Goal: Task Accomplishment & Management: Complete application form

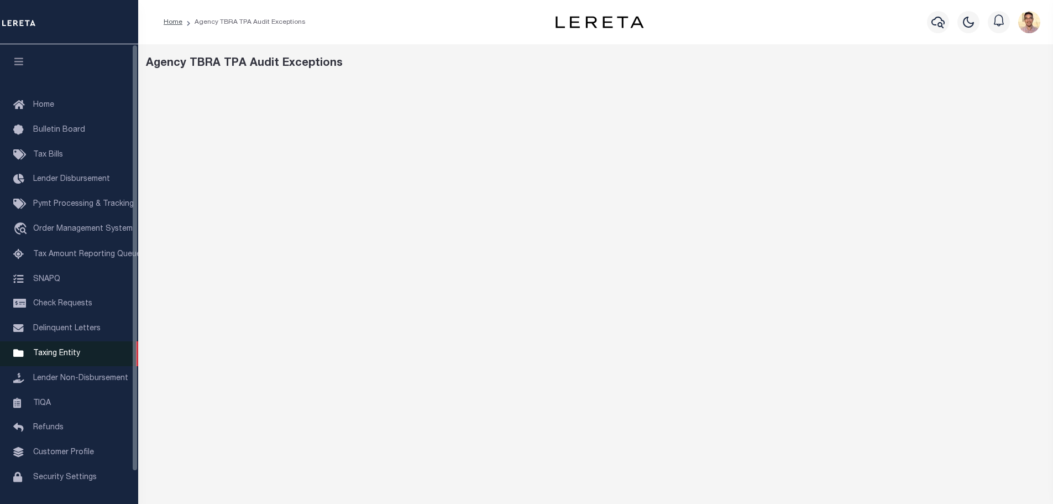
click at [49, 356] on span "Taxing Entity" at bounding box center [56, 353] width 47 height 8
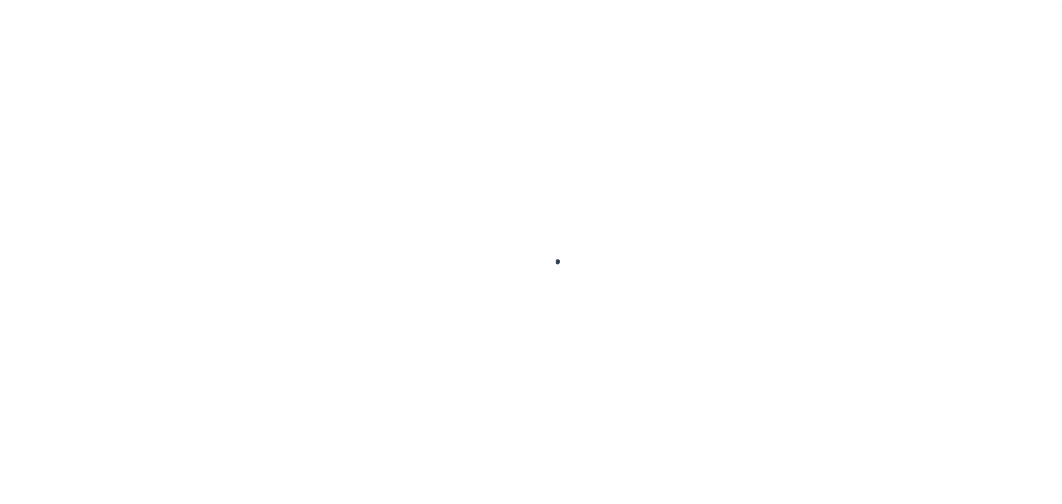
scroll to position [35, 0]
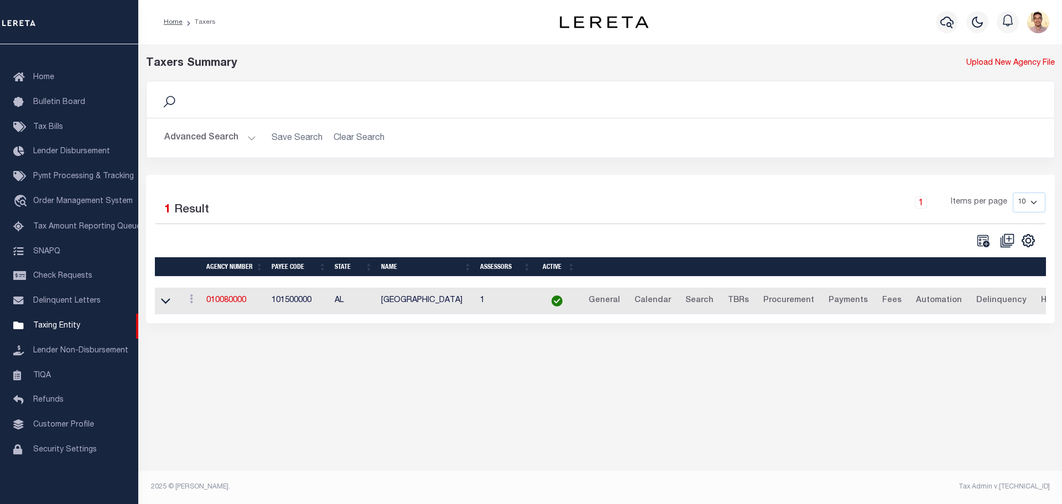
click at [172, 101] on icon at bounding box center [169, 102] width 14 height 14
click at [247, 135] on button "Advanced Search" at bounding box center [210, 138] width 92 height 22
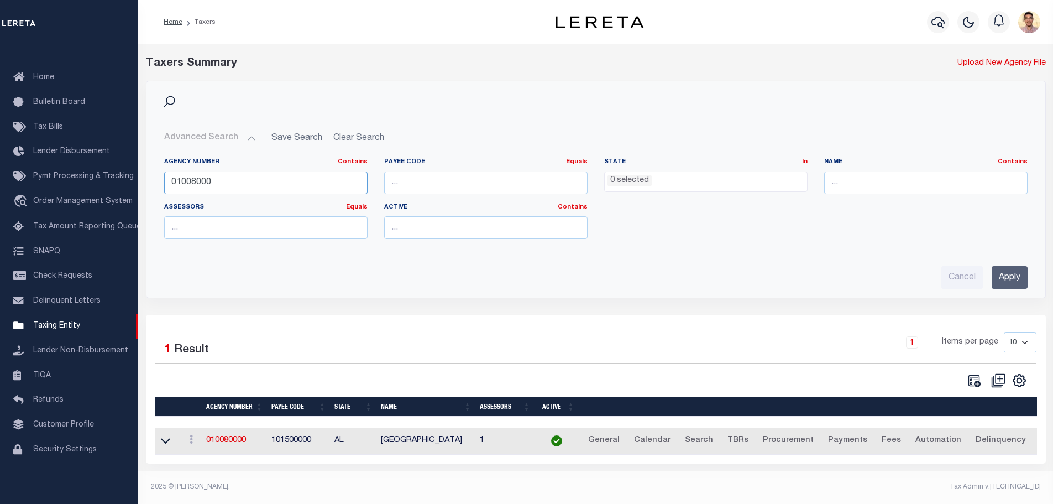
click at [235, 180] on input "01008000" at bounding box center [265, 182] width 203 height 23
paste input "460270"
type input "460270000"
click at [1010, 285] on input "Apply" at bounding box center [1010, 277] width 36 height 23
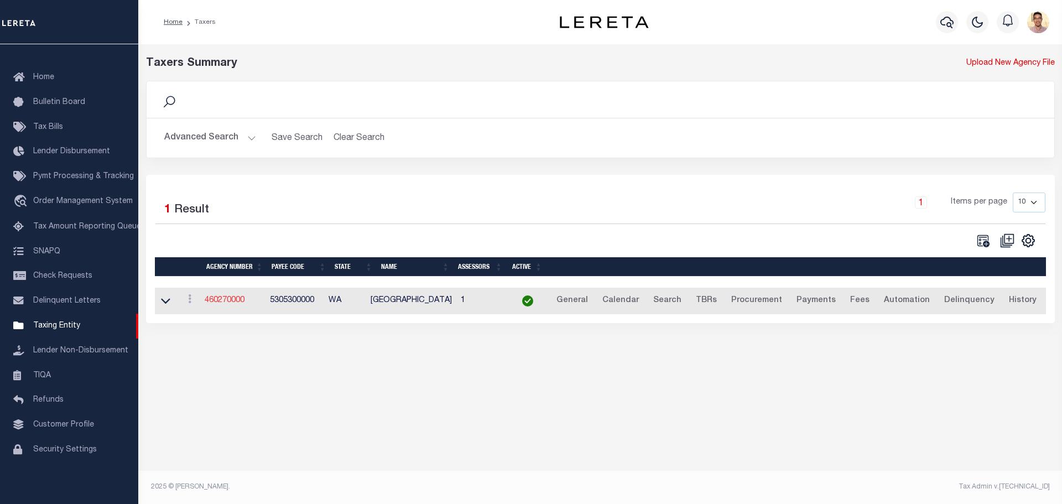
click at [217, 298] on link "460270000" at bounding box center [225, 300] width 40 height 8
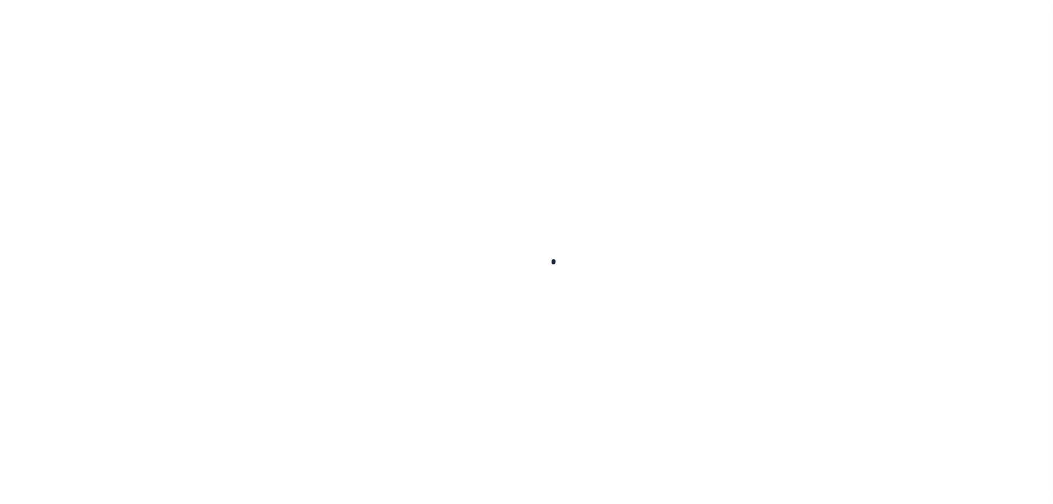
select select
checkbox input "false"
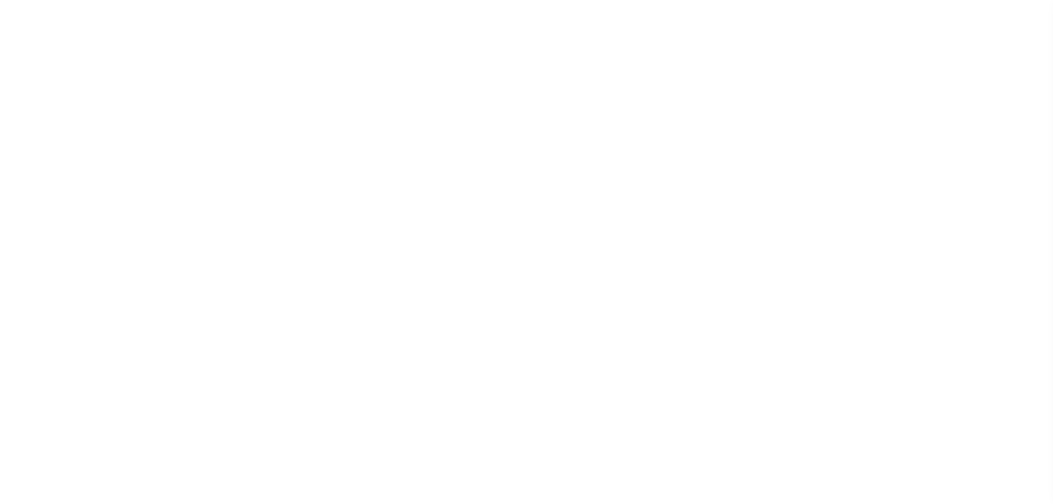
checkbox input "false"
type input "5305300000"
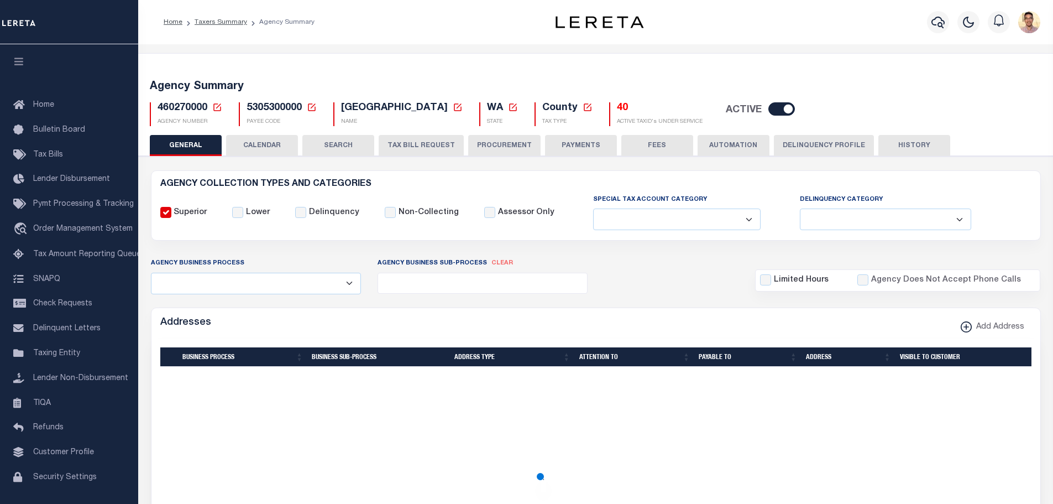
click at [431, 149] on button "TAX BILL REQUEST" at bounding box center [421, 145] width 85 height 21
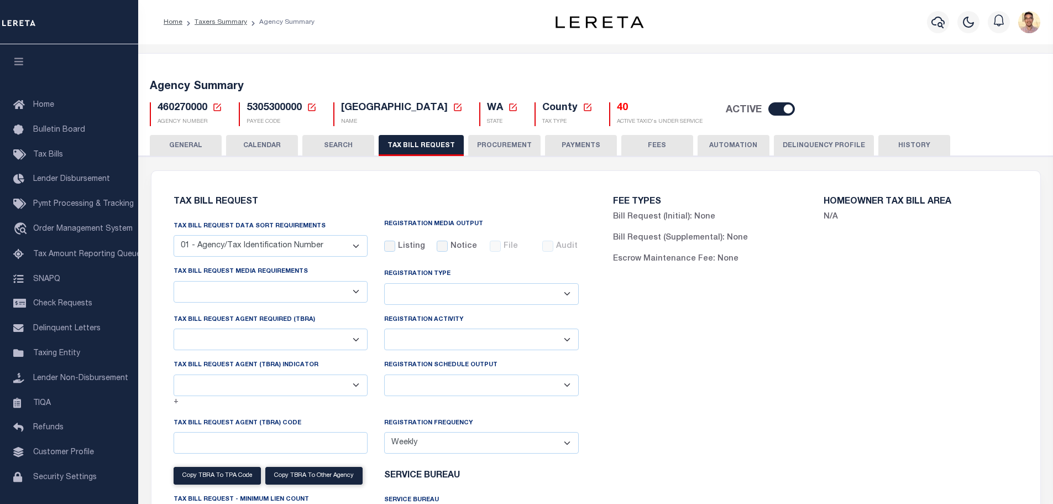
select select "28"
checkbox input "false"
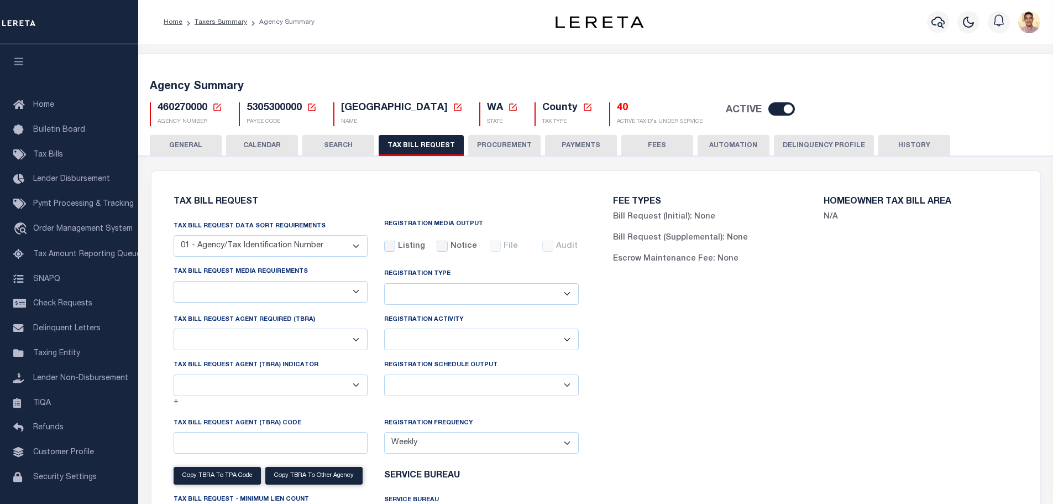
select select "22"
select select "true"
select select "14"
select select
type input "1"
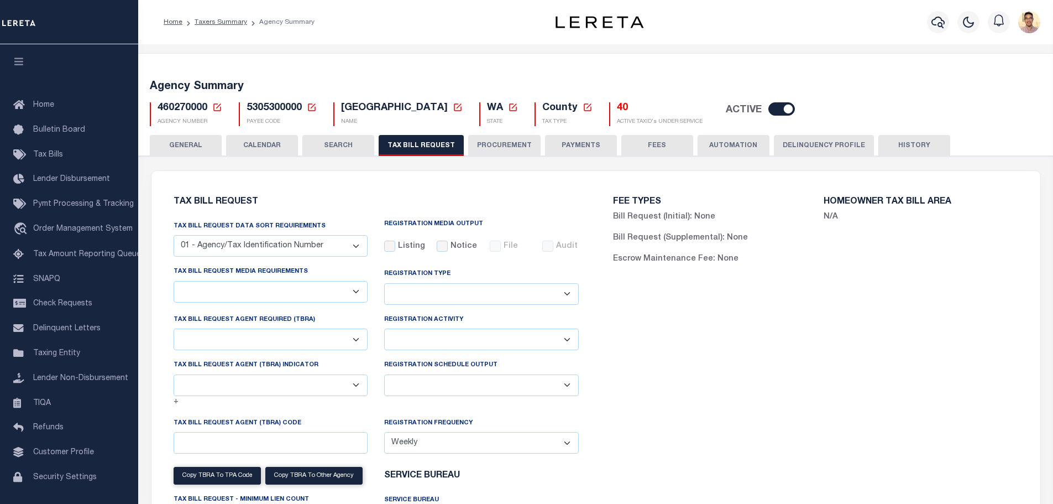
select select "3"
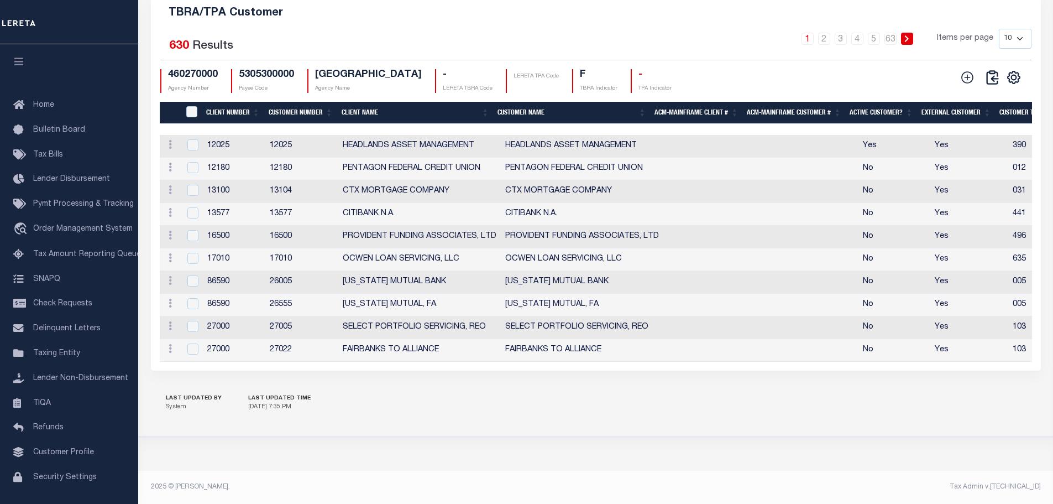
scroll to position [1216, 0]
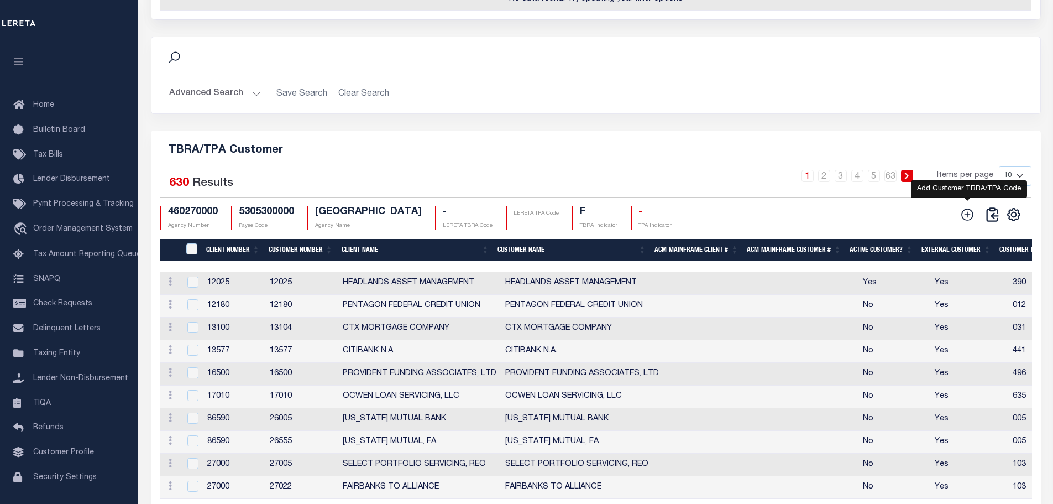
click at [964, 222] on icon at bounding box center [967, 214] width 14 height 14
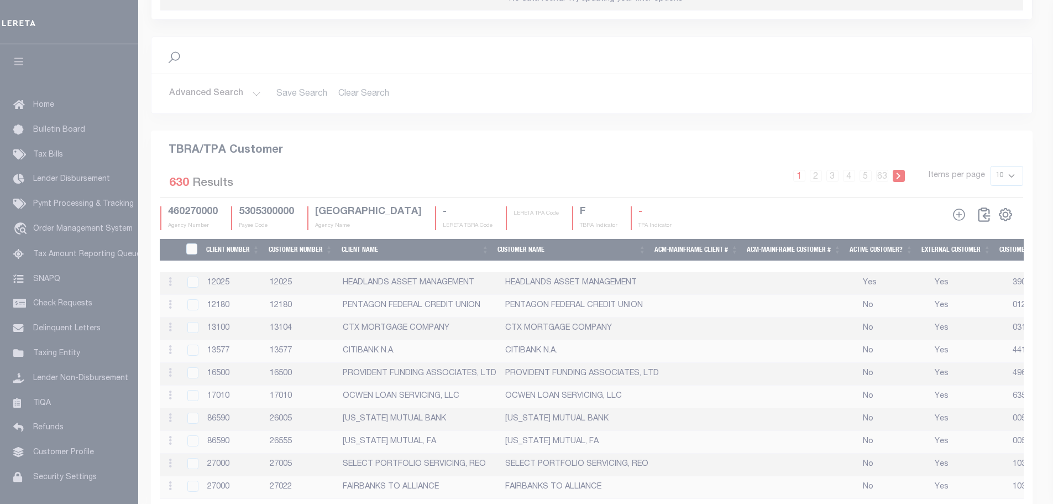
scroll to position [1188, 0]
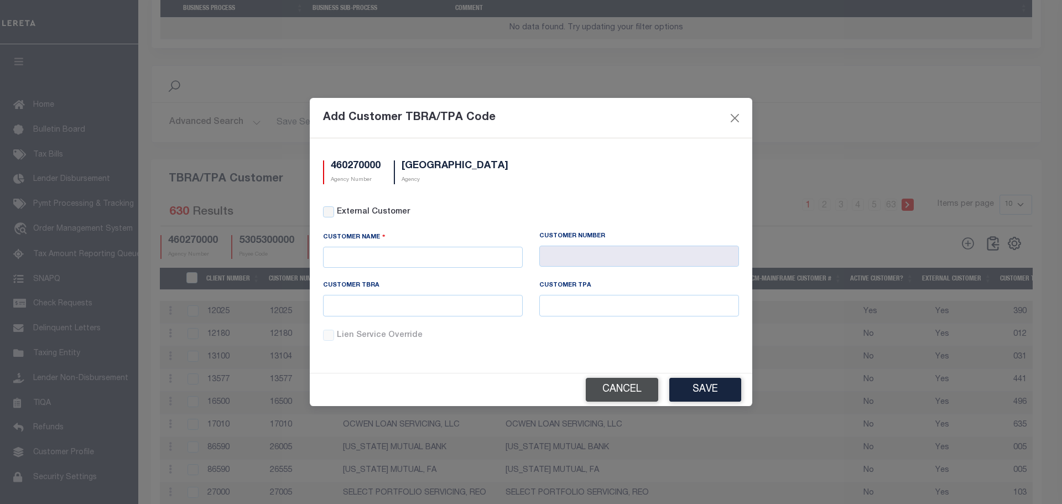
click at [626, 393] on button "Cancel" at bounding box center [622, 390] width 72 height 24
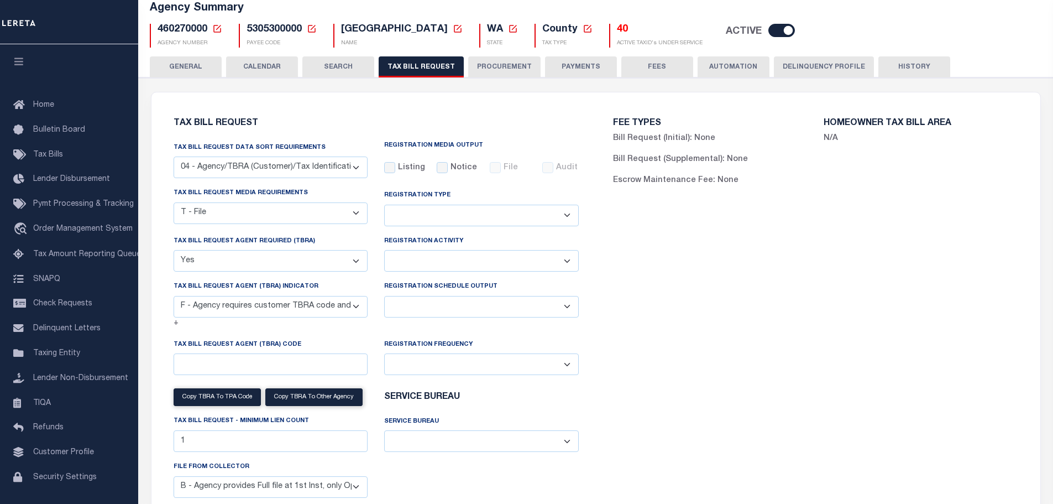
scroll to position [0, 0]
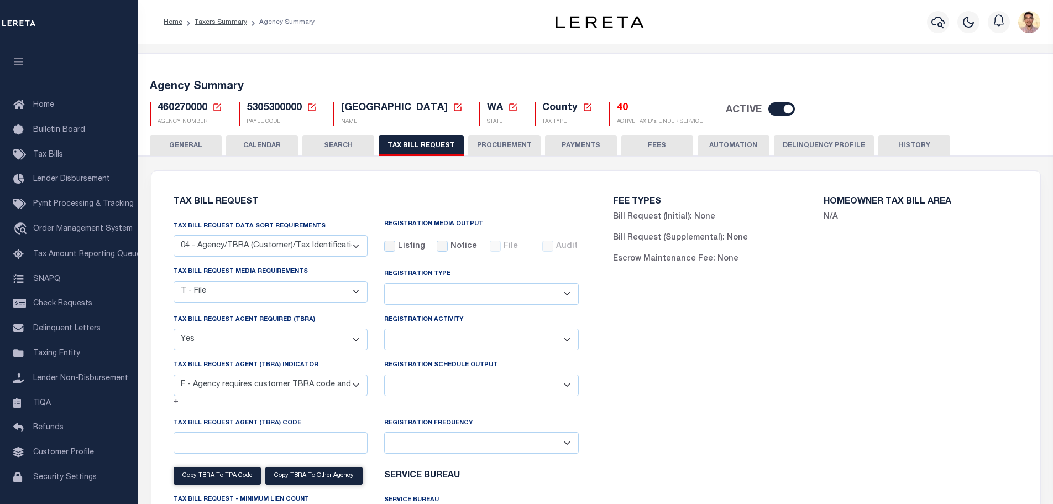
click at [503, 148] on button "PROCUREMENT" at bounding box center [504, 145] width 72 height 21
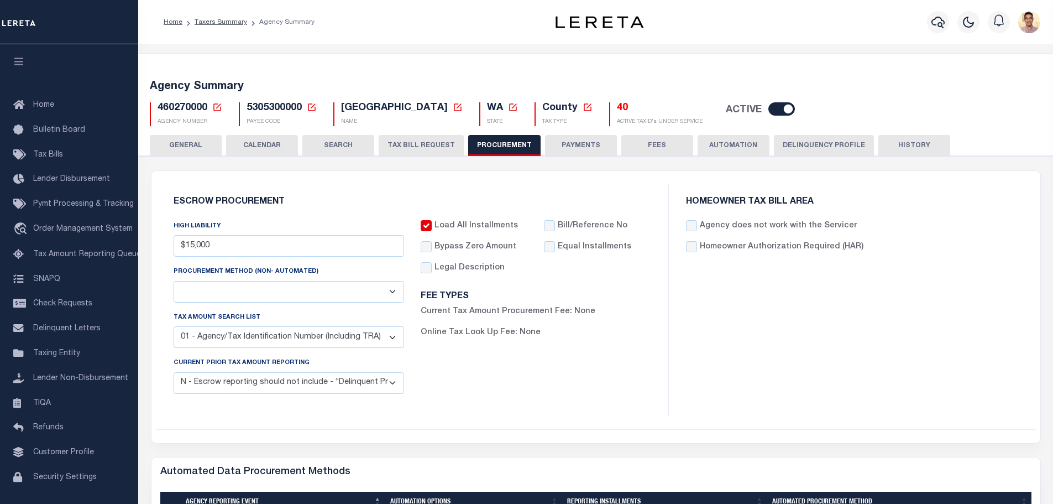
click at [416, 148] on button "TAX BILL REQUEST" at bounding box center [421, 145] width 85 height 21
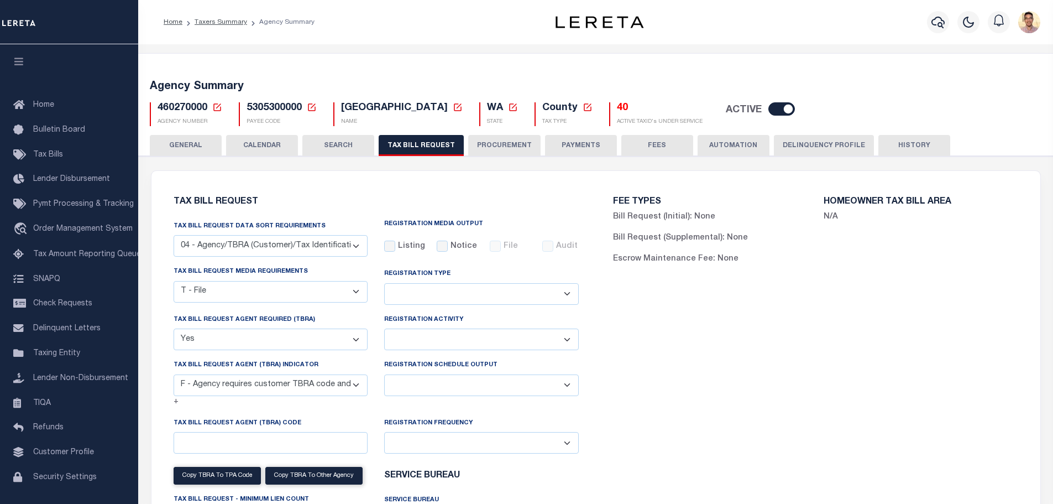
click at [218, 108] on icon at bounding box center [217, 107] width 10 height 10
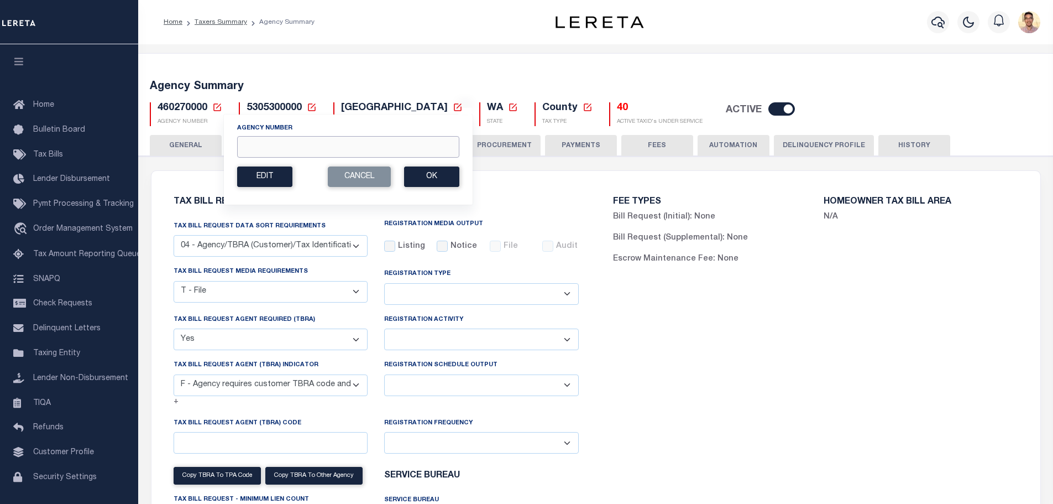
click at [285, 149] on input "Agency Number" at bounding box center [348, 147] width 222 height 22
paste input "260280000"
type input "260280000"
click at [430, 178] on button "Ok" at bounding box center [431, 176] width 55 height 20
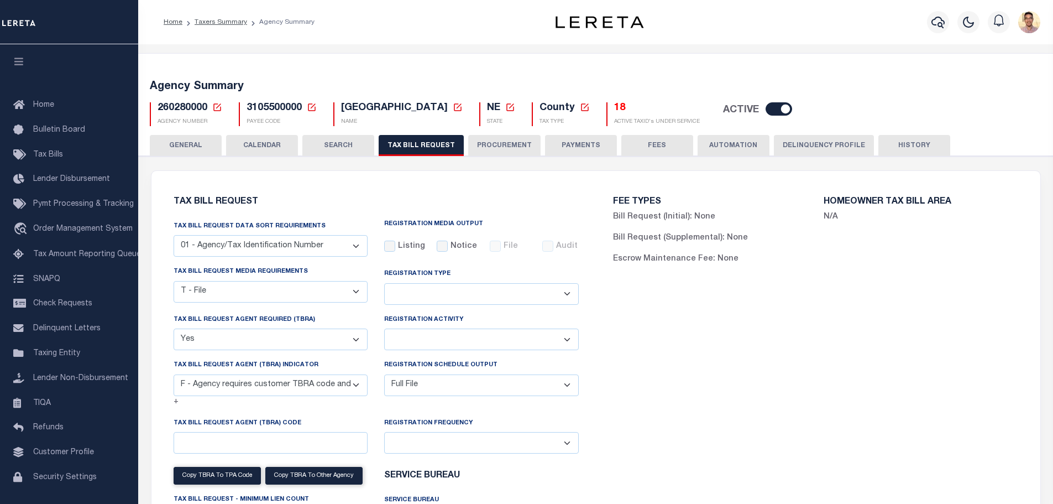
select select "22"
select select "true"
select select "14"
select select "1"
select select
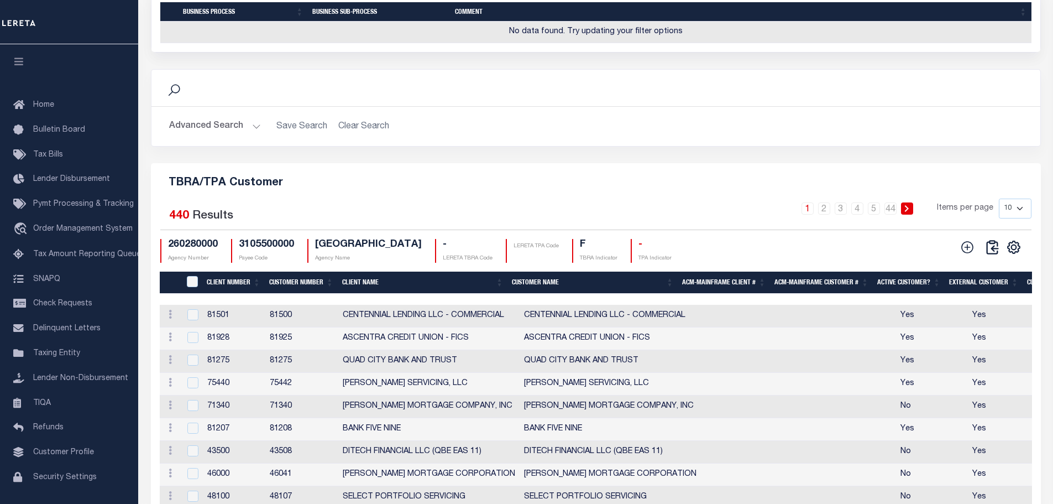
scroll to position [1272, 0]
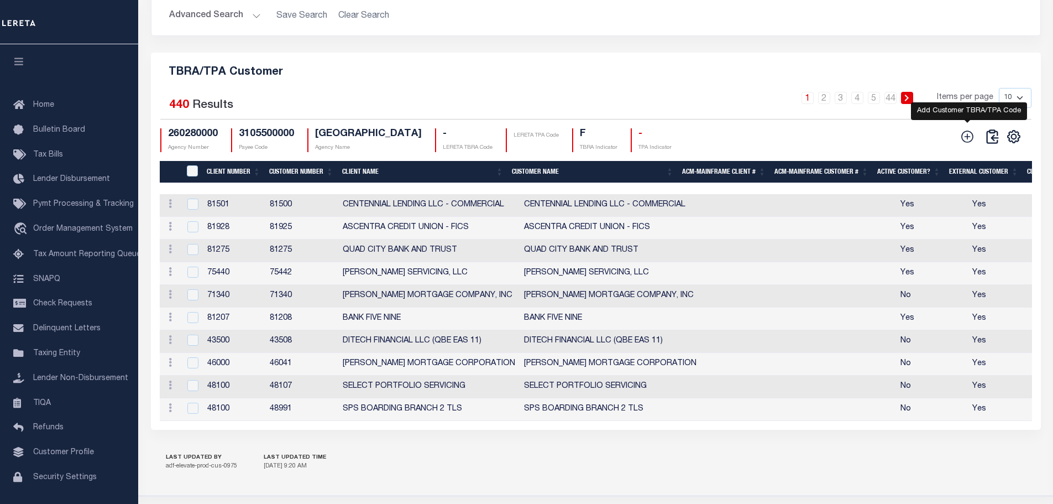
click at [965, 143] on icon at bounding box center [968, 136] width 12 height 12
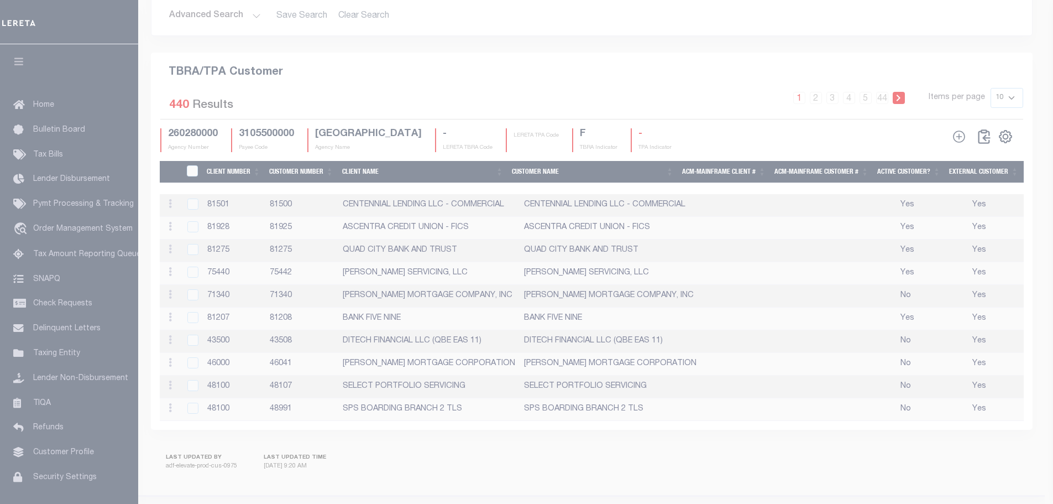
scroll to position [1243, 0]
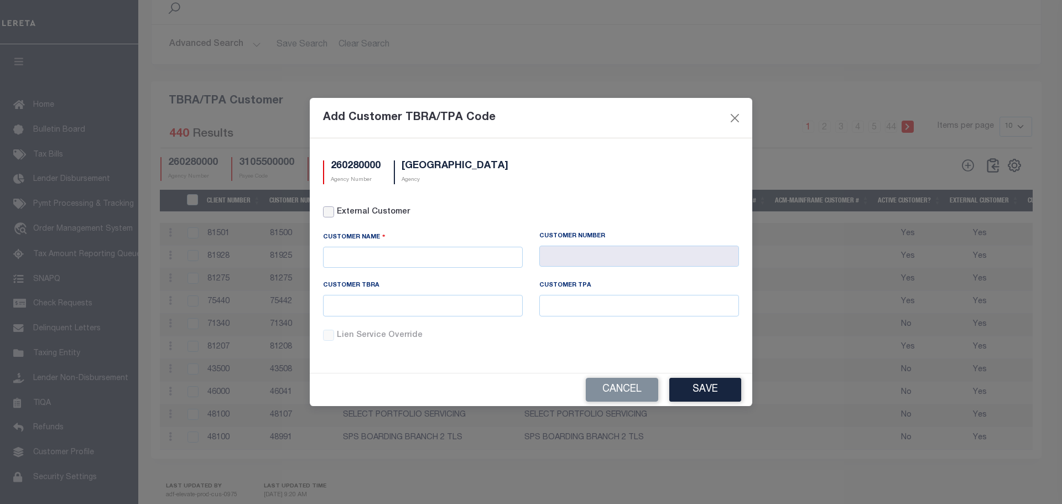
click at [328, 214] on input "External Customer" at bounding box center [328, 211] width 11 height 11
checkbox input "true"
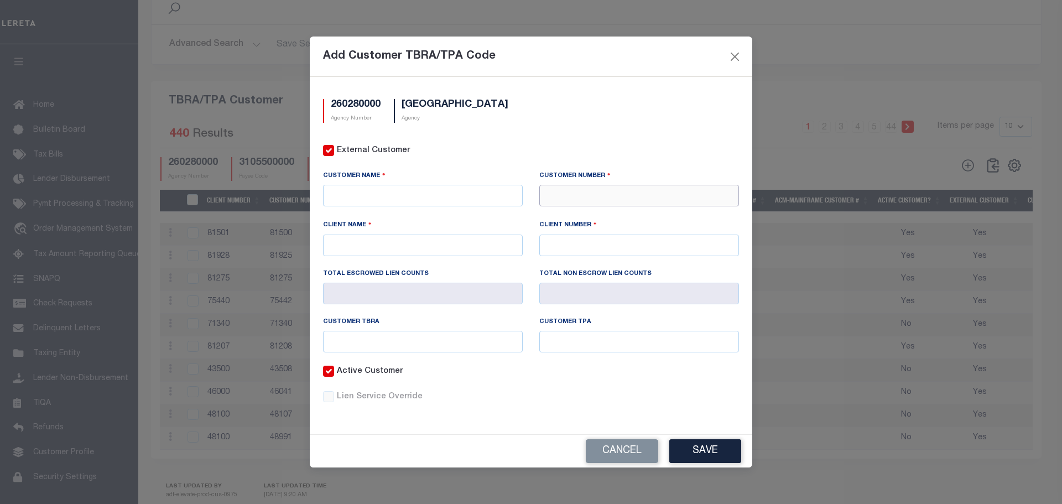
click at [623, 194] on input "text" at bounding box center [639, 196] width 200 height 22
click at [580, 194] on input "text" at bounding box center [639, 196] width 200 height 22
paste input "76240"
type input "76240"
click at [607, 219] on div "76240 - ARMED FORCES BANK" at bounding box center [639, 216] width 198 height 18
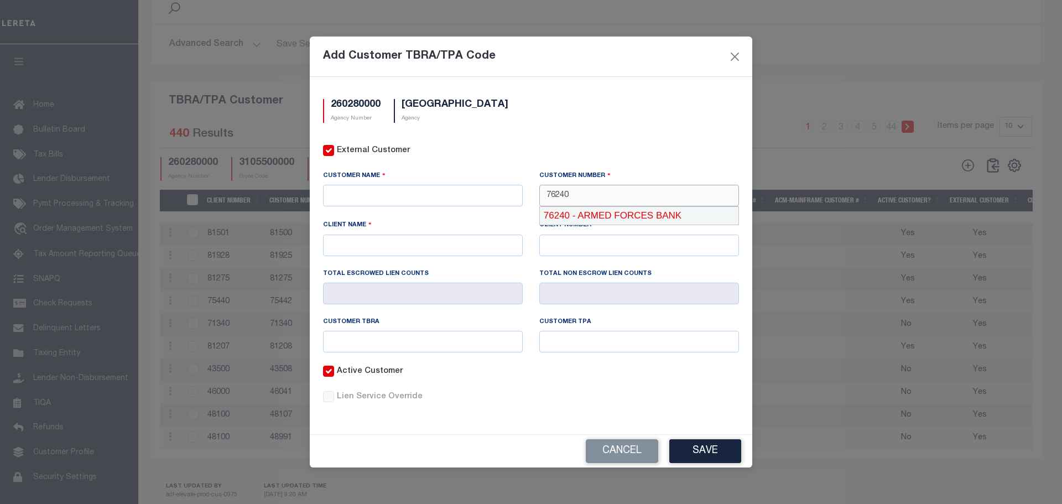
type input "ARMED FORCES BANK"
type input "76240"
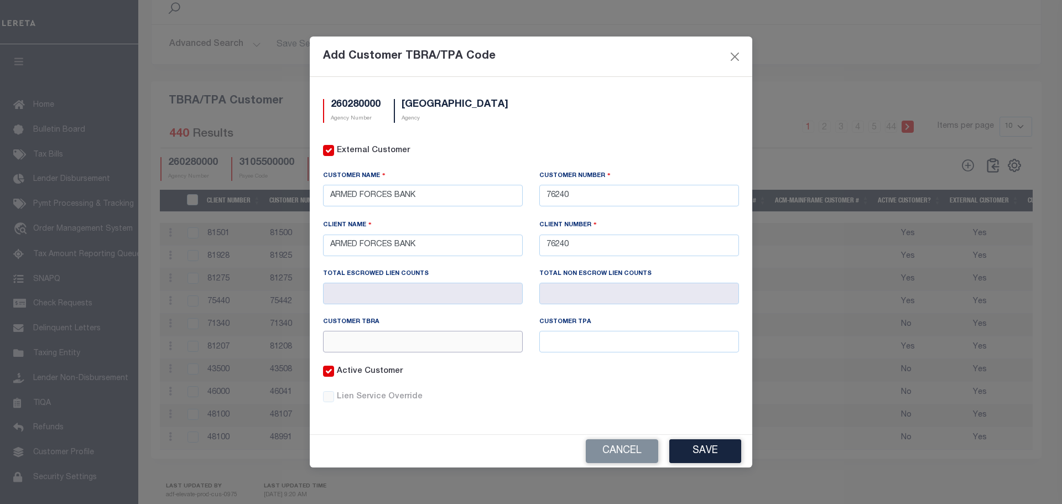
click at [448, 346] on input "text" at bounding box center [423, 342] width 200 height 22
click at [442, 348] on input "text" at bounding box center [423, 342] width 200 height 22
type input "312"
click at [602, 342] on input "text" at bounding box center [639, 342] width 200 height 22
type input "312"
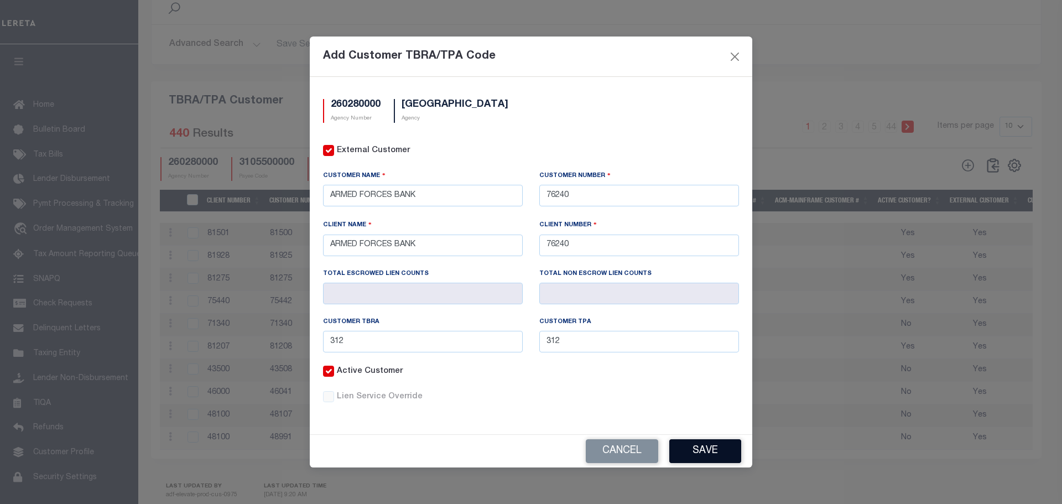
click at [713, 457] on button "Save" at bounding box center [705, 451] width 72 height 24
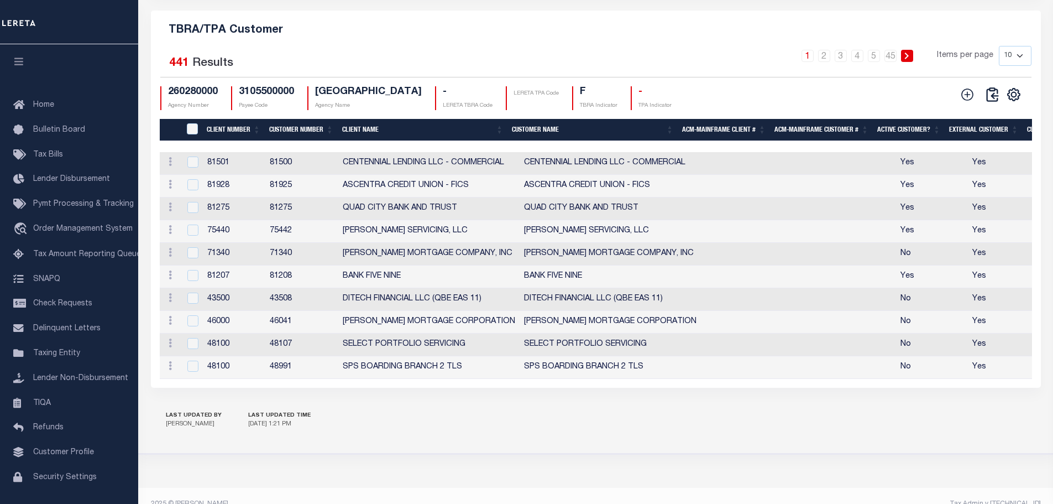
scroll to position [1231, 0]
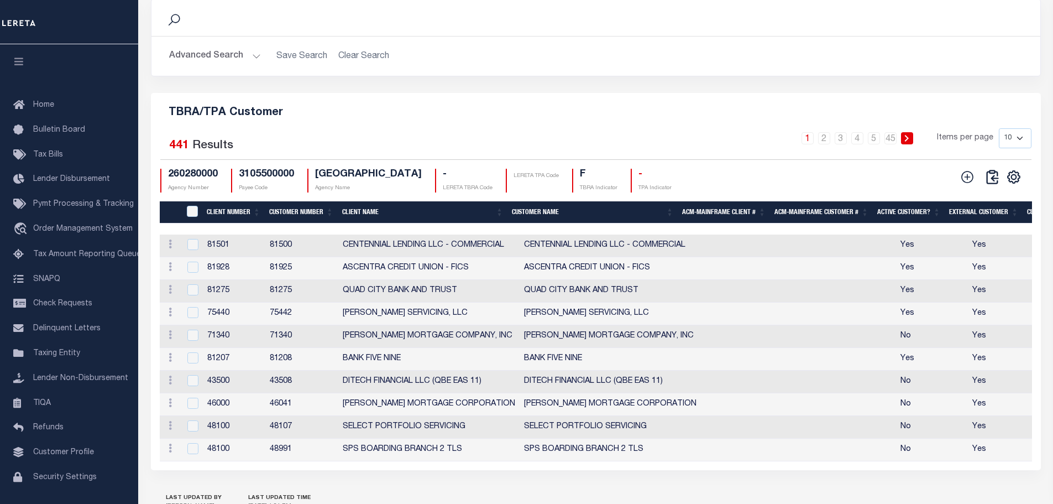
click at [484, 111] on h5 "TBRA/TPA Customer" at bounding box center [596, 111] width 872 height 18
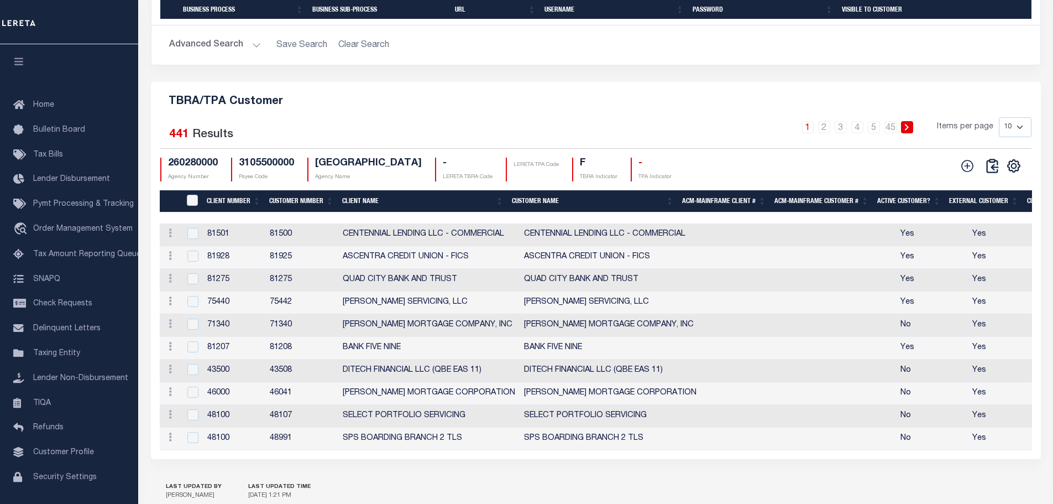
scroll to position [1065, 0]
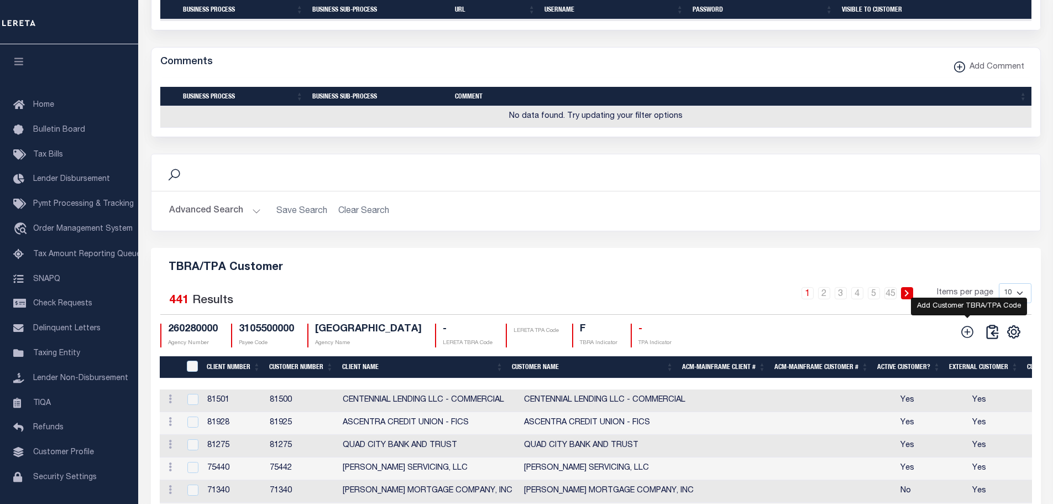
click at [968, 335] on icon at bounding box center [967, 332] width 14 height 14
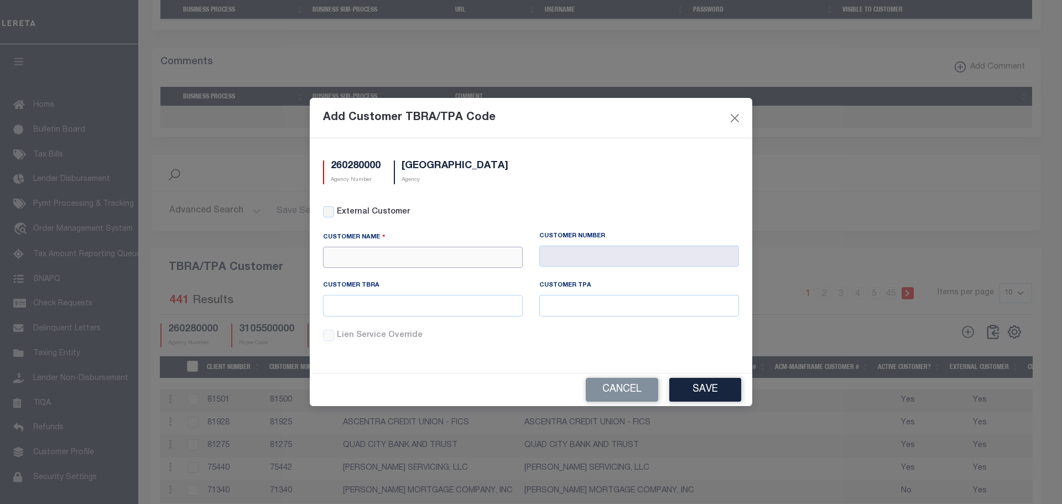
click at [415, 253] on input "text" at bounding box center [423, 258] width 200 height 22
click at [406, 250] on input "text" at bounding box center [423, 258] width 200 height 22
click at [403, 271] on div "GITSIT Solutions" at bounding box center [422, 277] width 198 height 18
type input "GITSIT Solutions"
type input "2198"
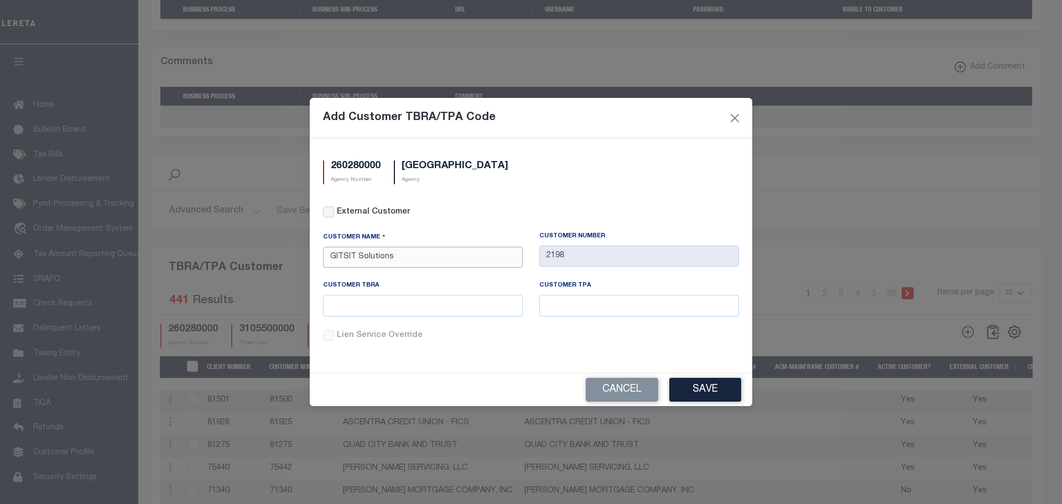
type input "GITSIT Solutions"
click at [430, 309] on input "text" at bounding box center [423, 306] width 200 height 22
click at [412, 309] on input "text" at bounding box center [423, 306] width 200 height 22
paste input "321"
type input "321"
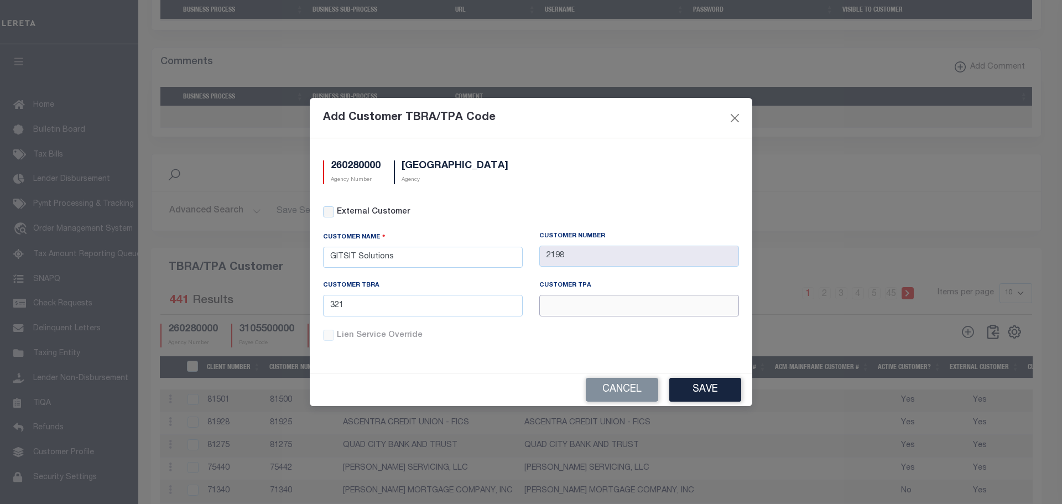
click at [571, 304] on input "text" at bounding box center [639, 306] width 200 height 22
paste input "321"
type input "321"
click at [698, 386] on button "Save" at bounding box center [705, 390] width 72 height 24
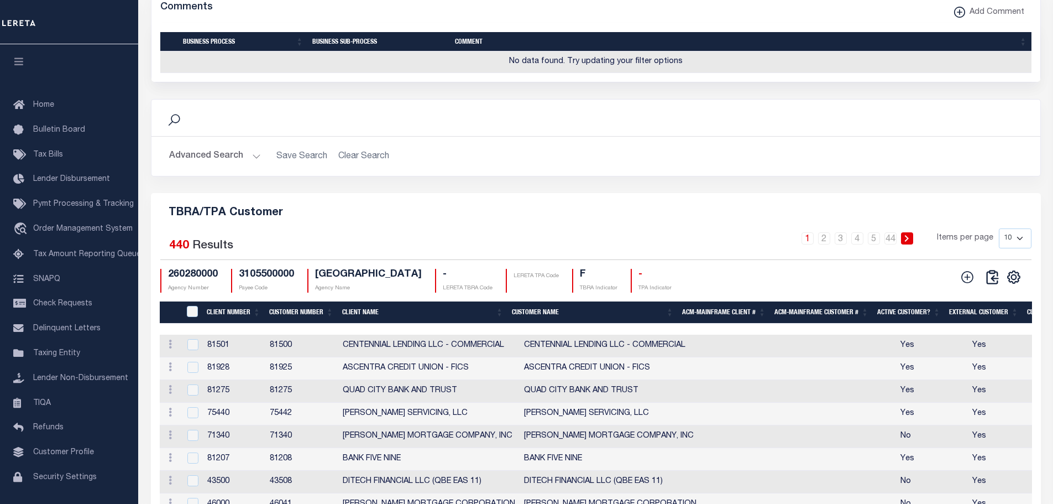
scroll to position [1231, 0]
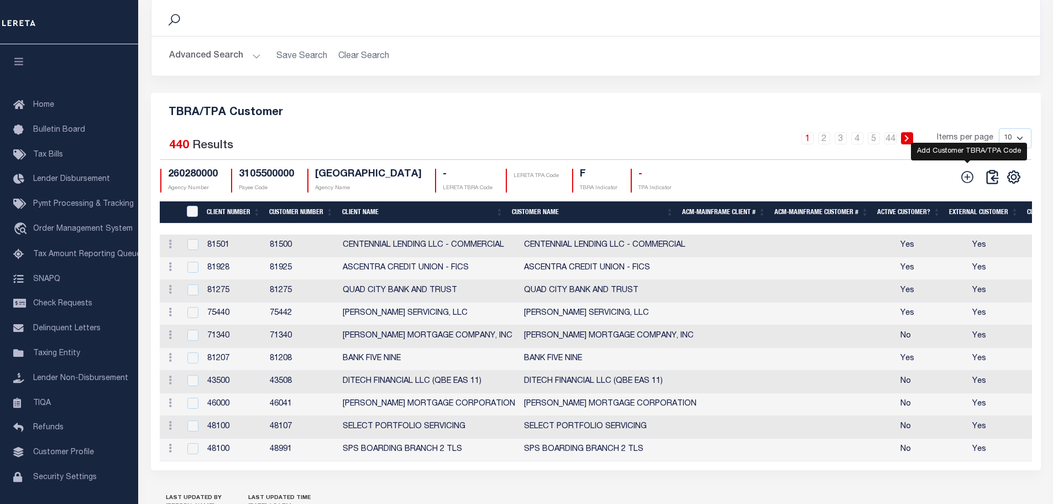
click at [970, 184] on icon at bounding box center [967, 177] width 14 height 14
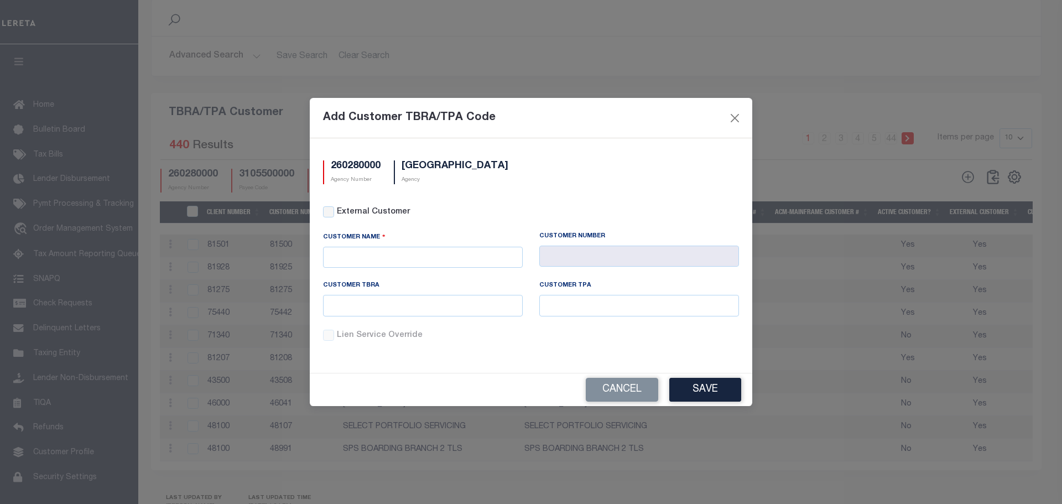
click at [631, 127] on div "Add Customer TBRA/TPA Code" at bounding box center [531, 118] width 442 height 40
click at [332, 214] on input "External Customer" at bounding box center [328, 211] width 11 height 11
checkbox input "true"
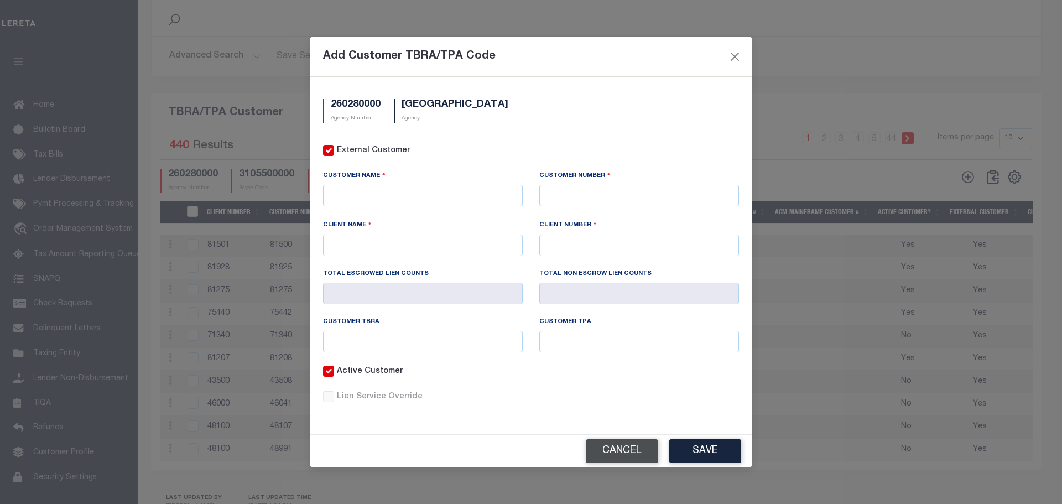
click at [615, 449] on button "Cancel" at bounding box center [622, 451] width 72 height 24
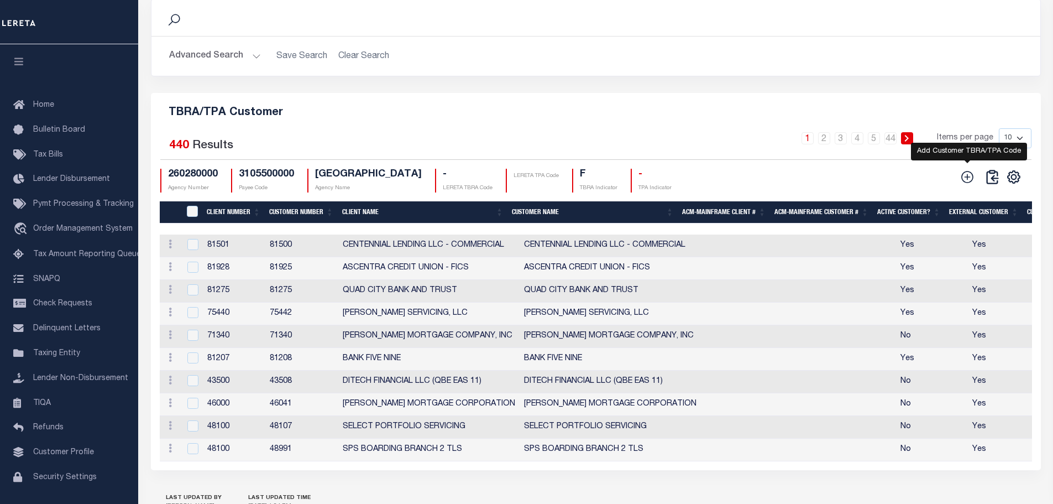
click at [967, 184] on icon at bounding box center [967, 177] width 14 height 14
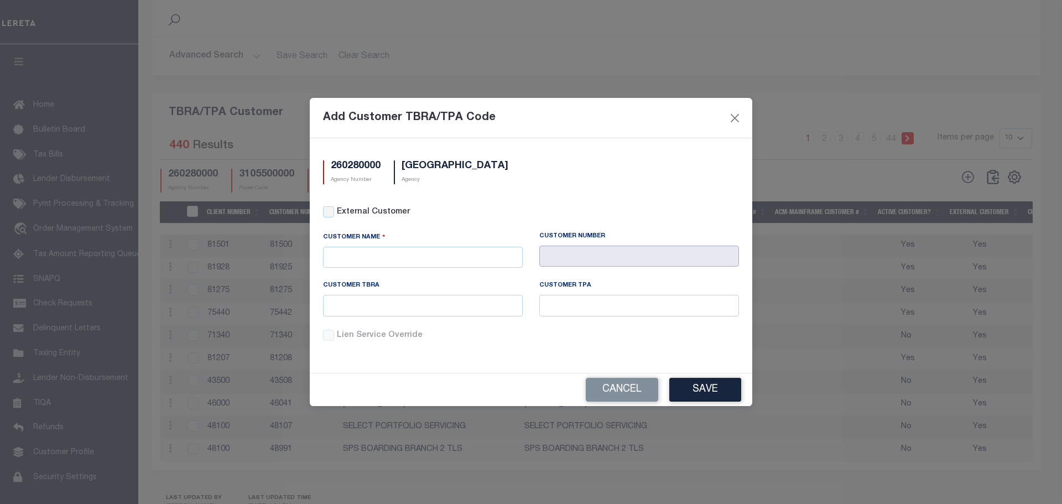
click at [594, 260] on input "text" at bounding box center [639, 256] width 200 height 22
click at [458, 260] on input "text" at bounding box center [423, 258] width 200 height 22
click at [436, 275] on div "GITSIT Solutions" at bounding box center [422, 277] width 198 height 18
type input "GITSIT Solutions"
type input "2198"
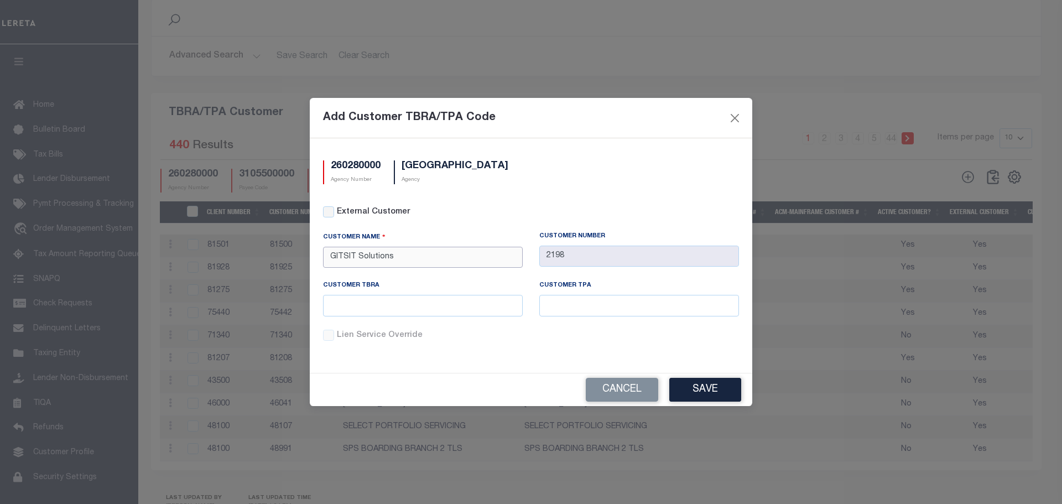
type input "GITSIT Solutions"
click at [608, 309] on input "text" at bounding box center [639, 306] width 200 height 22
click at [732, 204] on div "260280000 Agency Number DOUGLAS COUNTY Agency External Customer Customer Name" at bounding box center [531, 255] width 442 height 234
click at [459, 304] on input "text" at bounding box center [423, 306] width 200 height 22
type input "321"
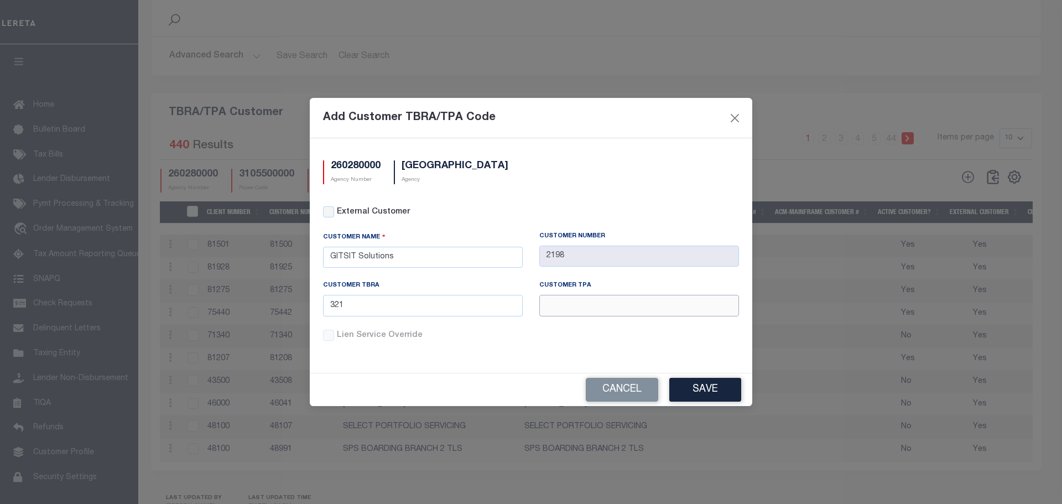
click at [557, 306] on input "text" at bounding box center [639, 306] width 200 height 22
type input "321"
click at [630, 384] on button "Cancel" at bounding box center [622, 390] width 72 height 24
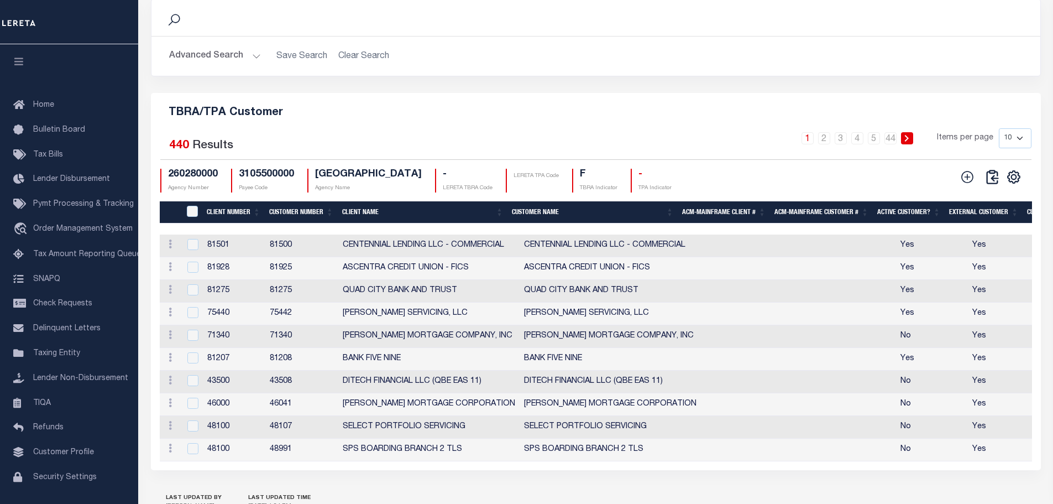
click at [797, 62] on h2 "Advanced Search Save Search Clear Search" at bounding box center [595, 56] width 871 height 22
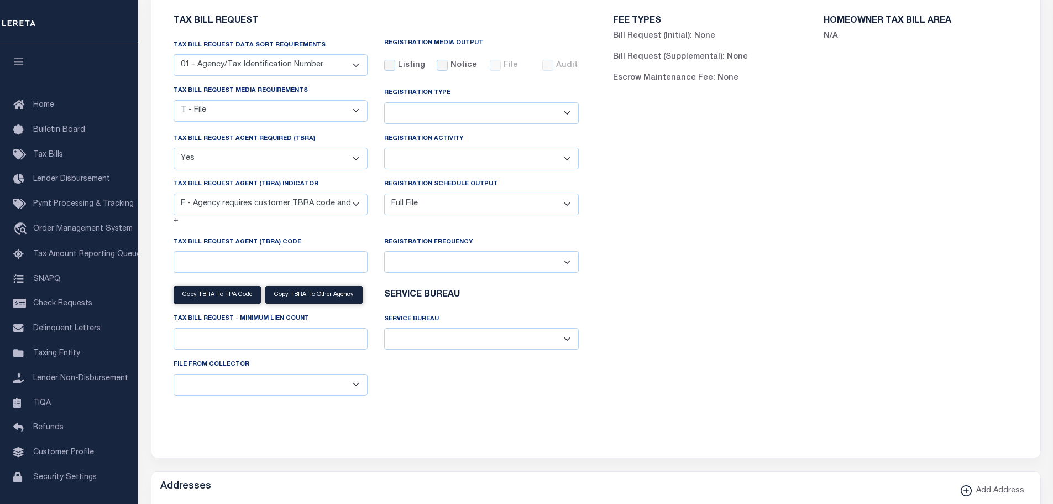
scroll to position [0, 0]
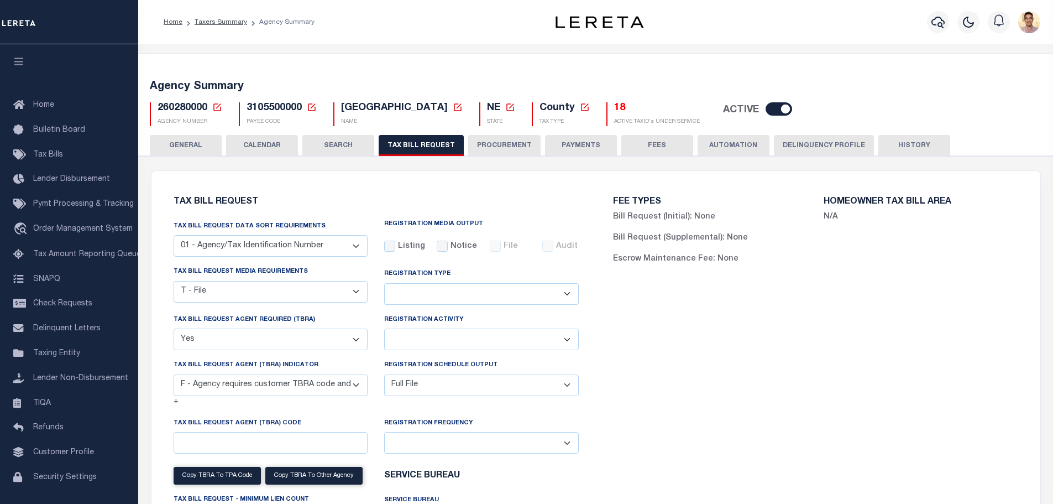
click at [217, 106] on icon at bounding box center [217, 107] width 10 height 10
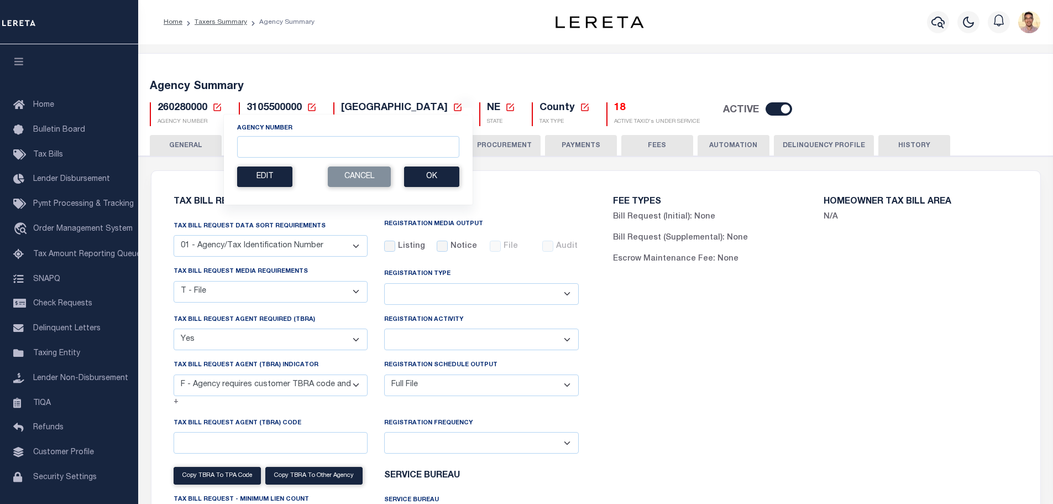
click at [218, 108] on icon at bounding box center [217, 107] width 10 height 10
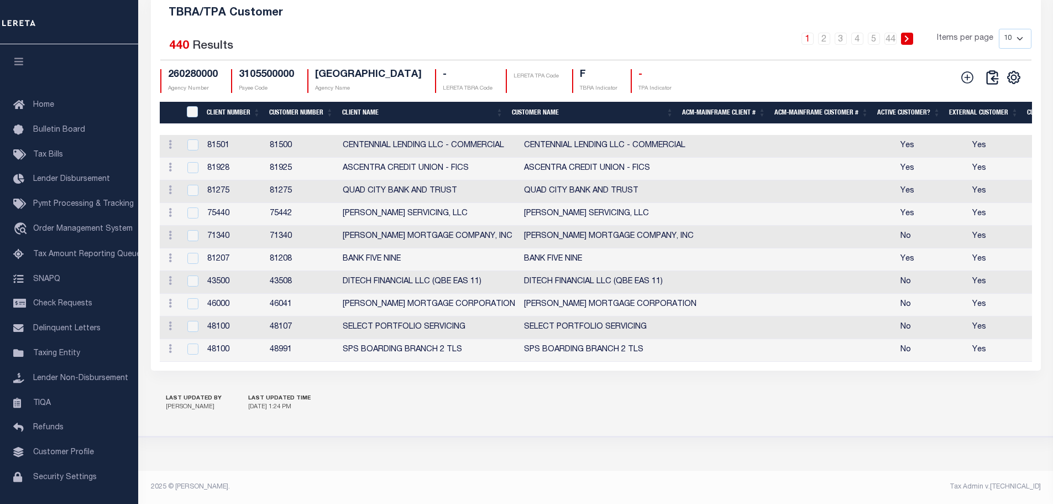
scroll to position [1176, 0]
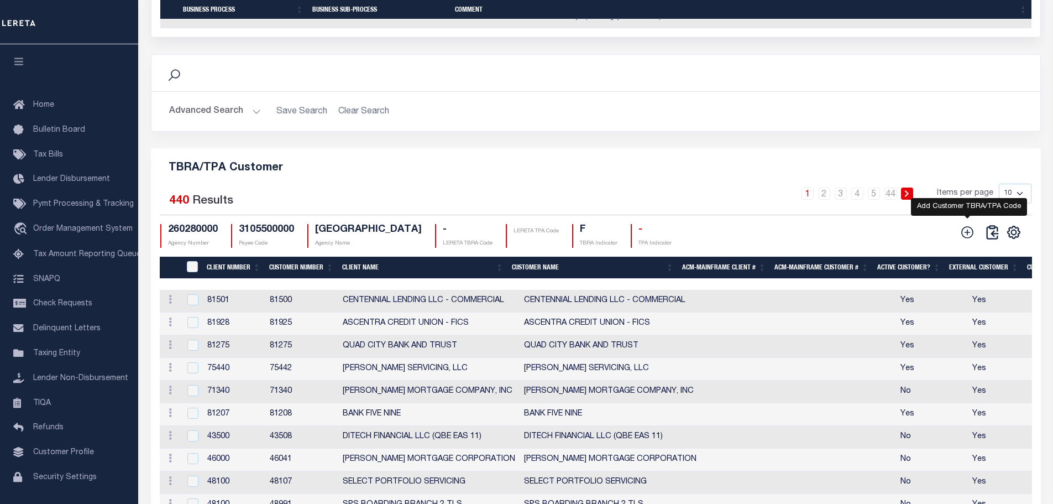
click at [971, 239] on icon at bounding box center [967, 232] width 14 height 14
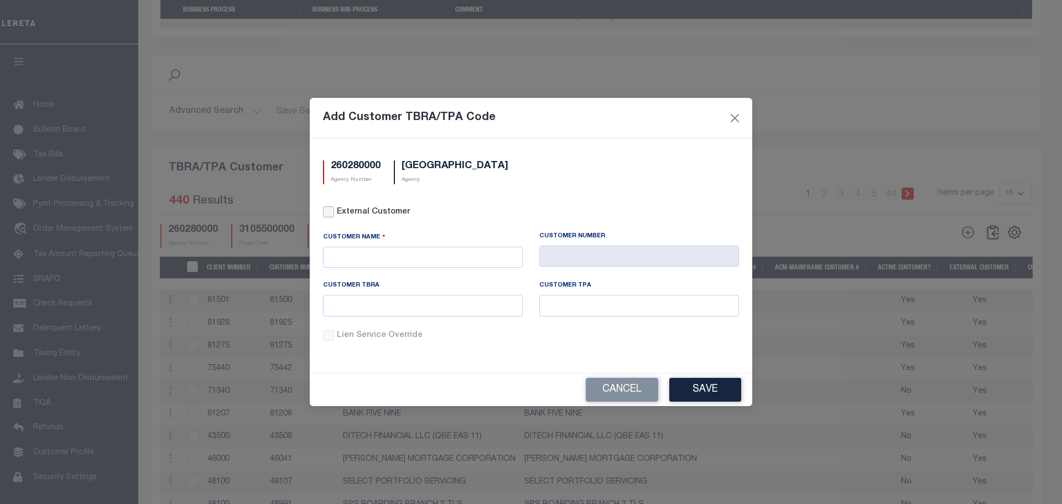
click at [331, 211] on input "External Customer" at bounding box center [328, 211] width 11 height 11
checkbox input "true"
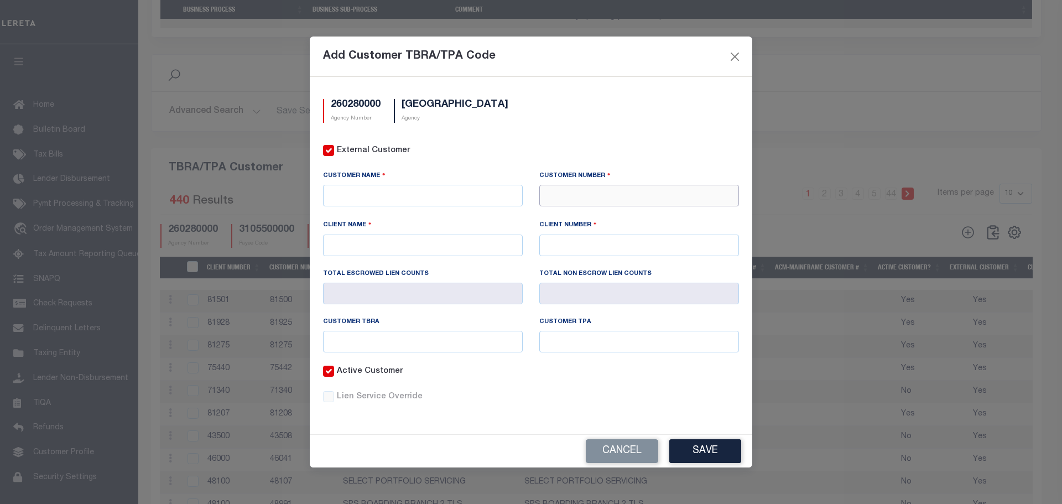
click at [600, 192] on input "text" at bounding box center [639, 196] width 200 height 22
type input "75956"
click at [606, 231] on div "75956 - CFG BANK" at bounding box center [639, 233] width 198 height 18
type input "CFG BANK"
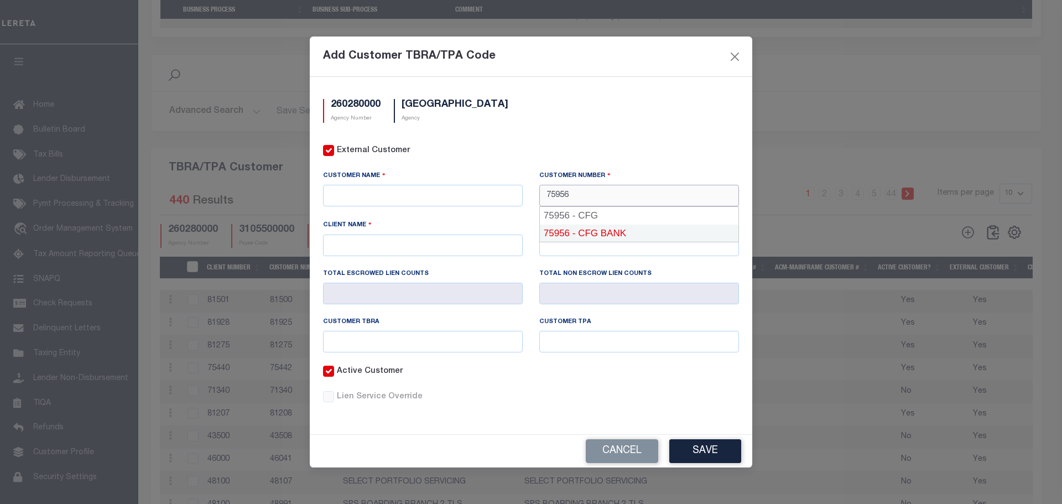
type input "75956"
click at [427, 338] on input "text" at bounding box center [423, 342] width 200 height 22
type input "313"
click at [574, 342] on input "text" at bounding box center [639, 342] width 200 height 22
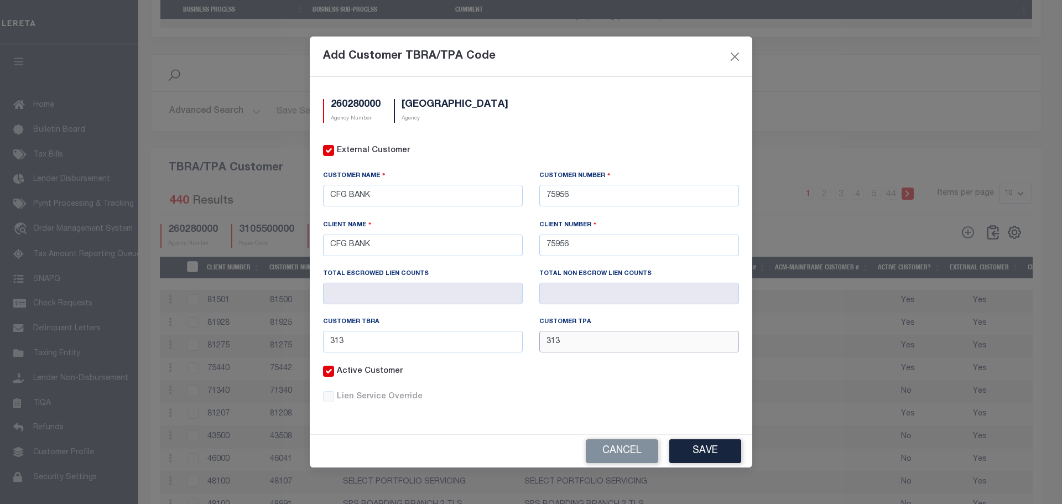
type input "313"
click at [716, 160] on div "External Customer" at bounding box center [531, 157] width 432 height 25
click at [709, 451] on button "Save" at bounding box center [705, 451] width 72 height 24
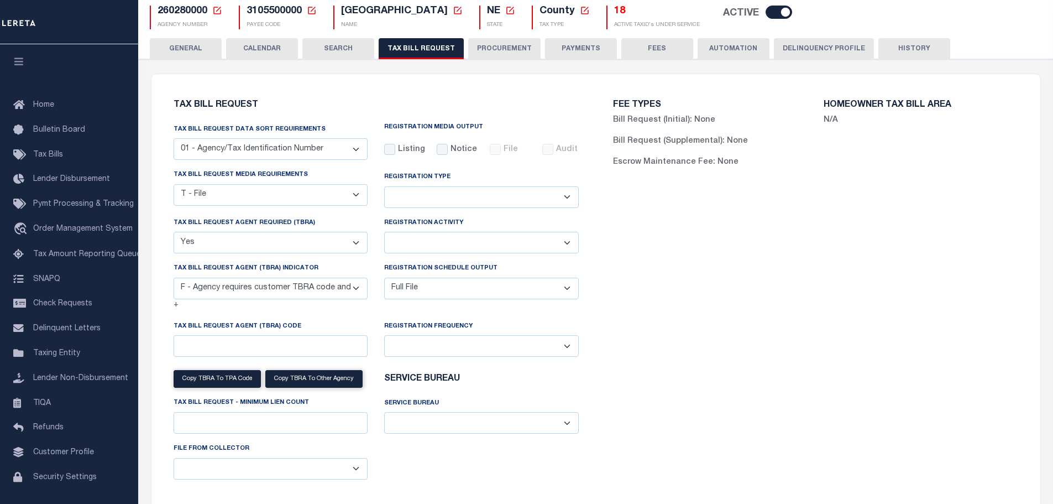
scroll to position [15, 0]
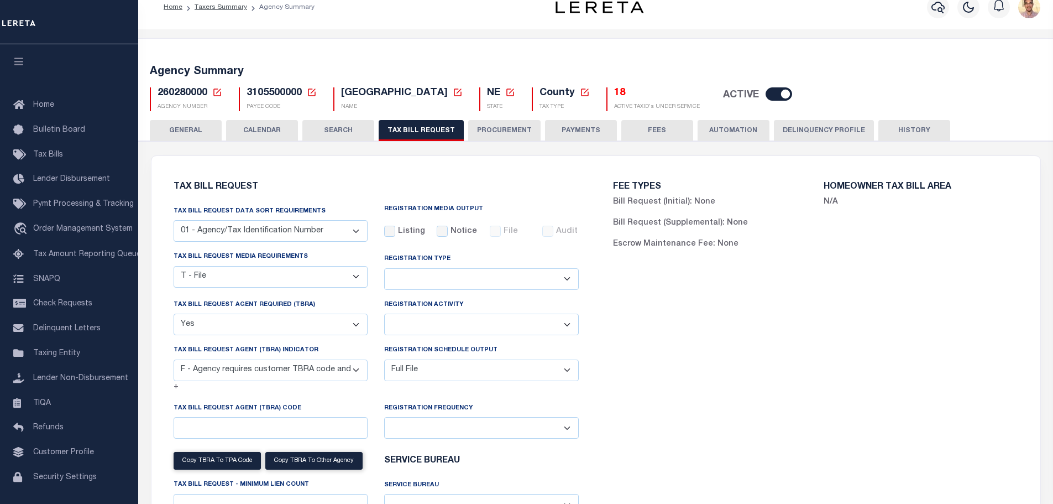
click at [445, 133] on button "TAX BILL REQUEST" at bounding box center [421, 130] width 85 height 21
click at [323, 132] on button "SEARCH" at bounding box center [338, 130] width 72 height 21
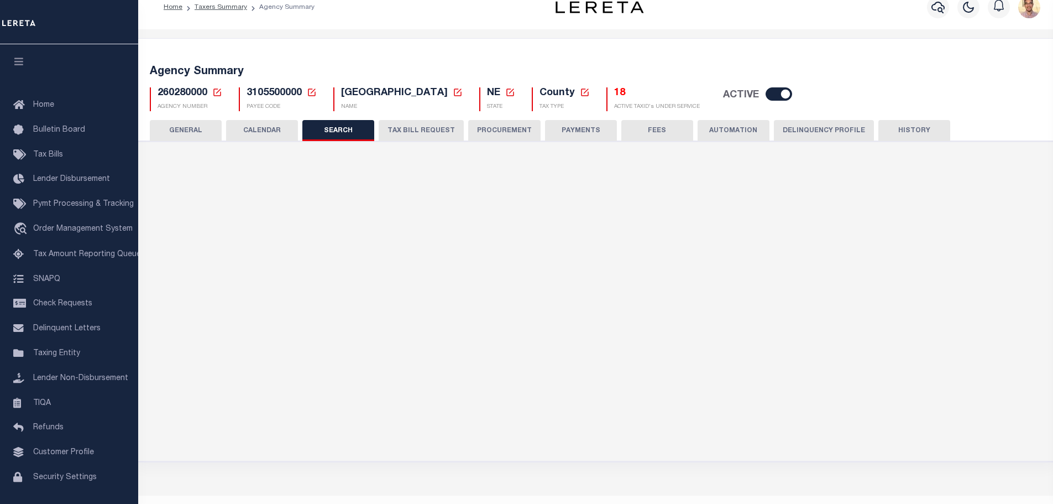
checkbox input "false"
type input "9900"
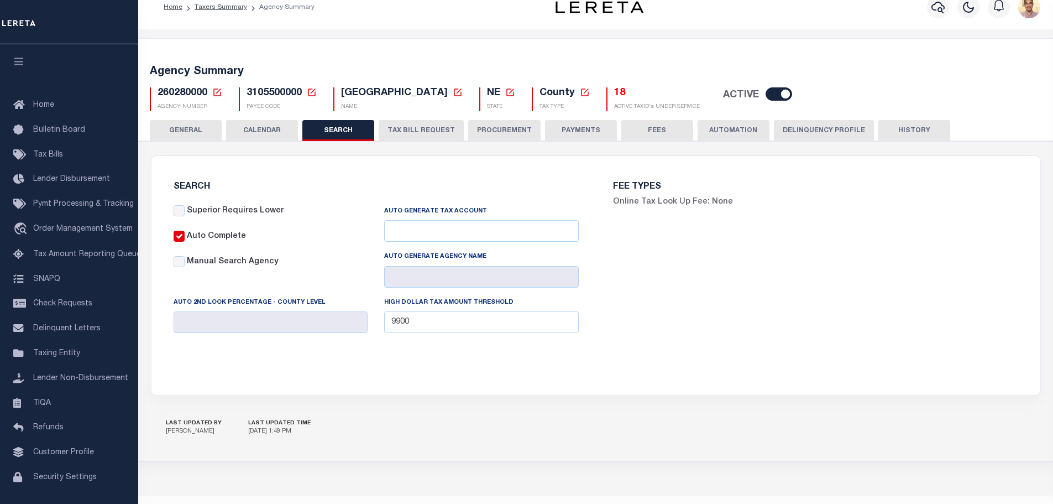
click at [416, 132] on button "TAX BILL REQUEST" at bounding box center [421, 130] width 85 height 21
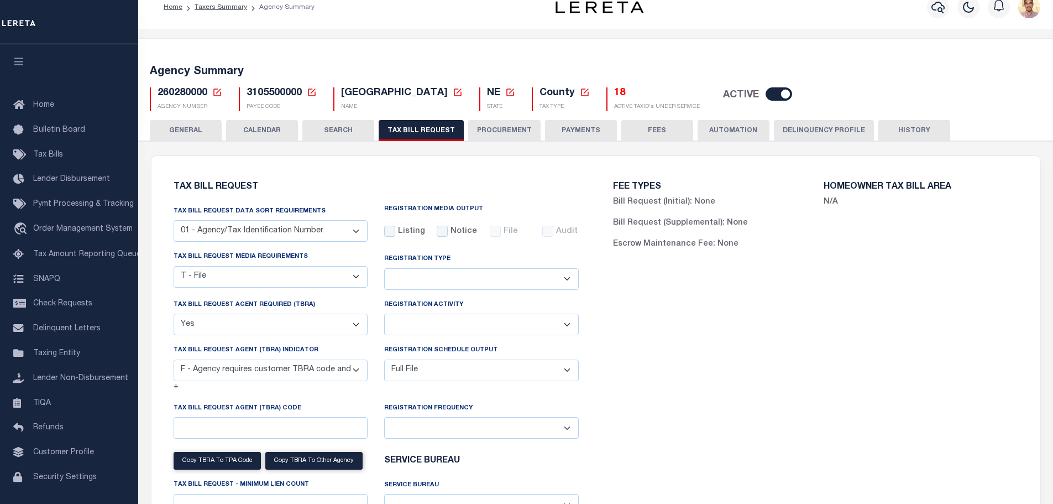
click at [893, 127] on button "HISTORY" at bounding box center [915, 130] width 72 height 21
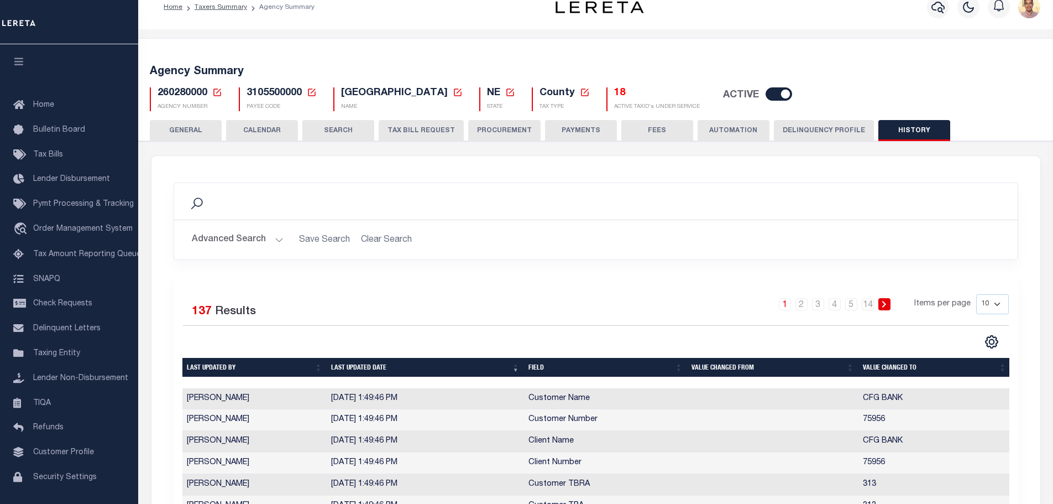
click at [435, 137] on button "TAX BILL REQUEST" at bounding box center [421, 130] width 85 height 21
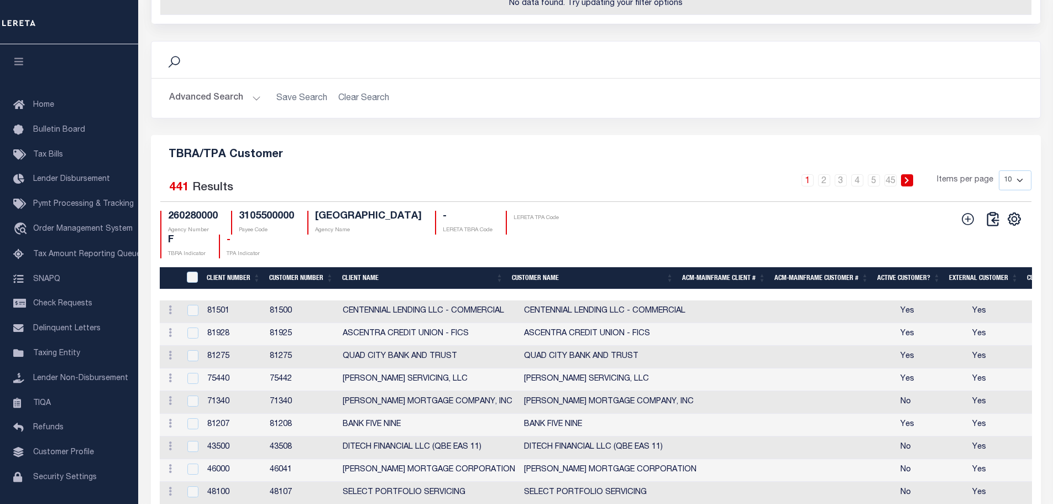
scroll to position [1287, 0]
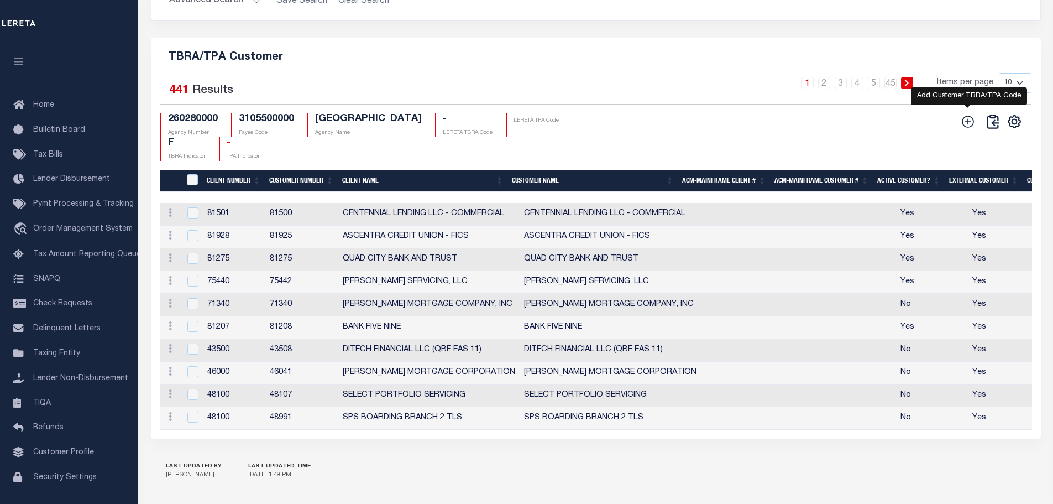
click at [964, 129] on icon at bounding box center [968, 121] width 14 height 14
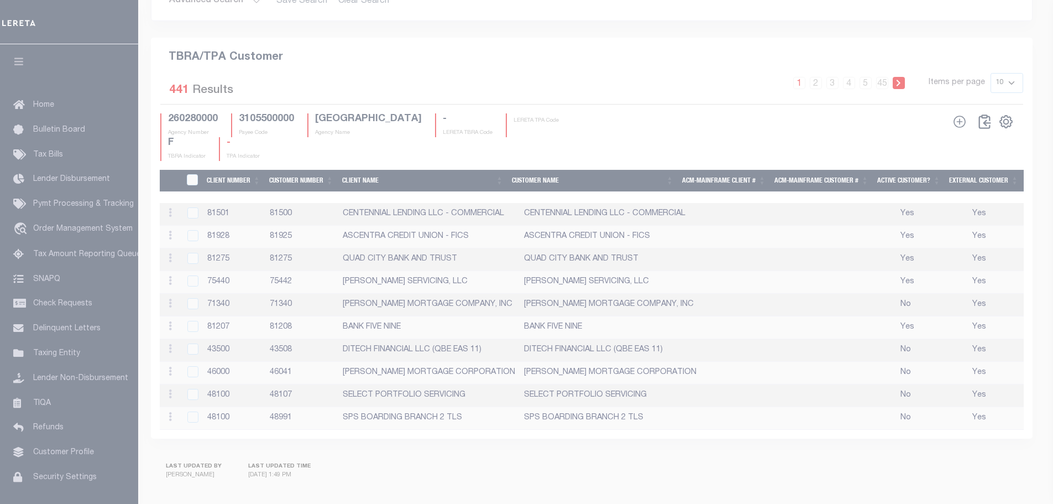
scroll to position [1258, 0]
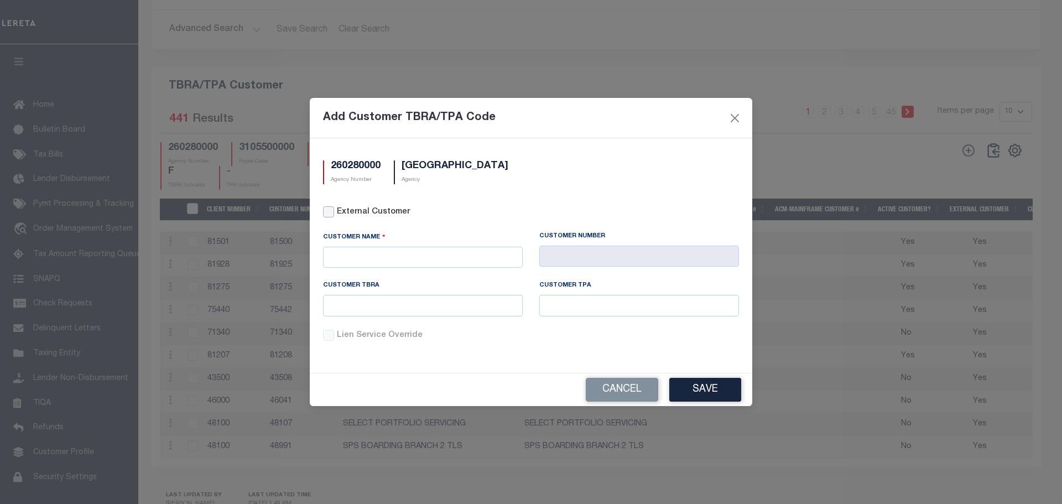
click at [332, 215] on input "External Customer" at bounding box center [328, 211] width 11 height 11
checkbox input "true"
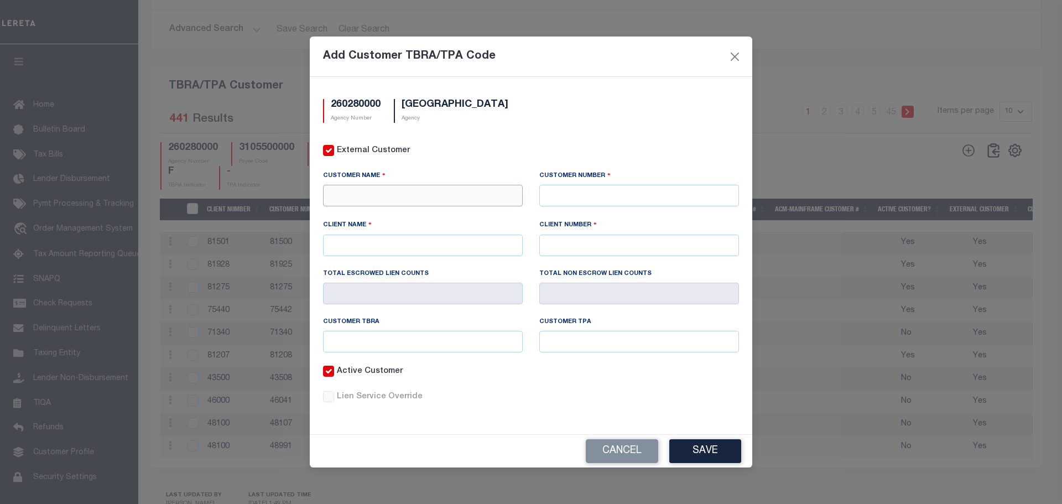
click at [372, 194] on input "text" at bounding box center [423, 196] width 200 height 22
type input "C"
click at [574, 197] on input "text" at bounding box center [639, 196] width 200 height 22
type input "83471"
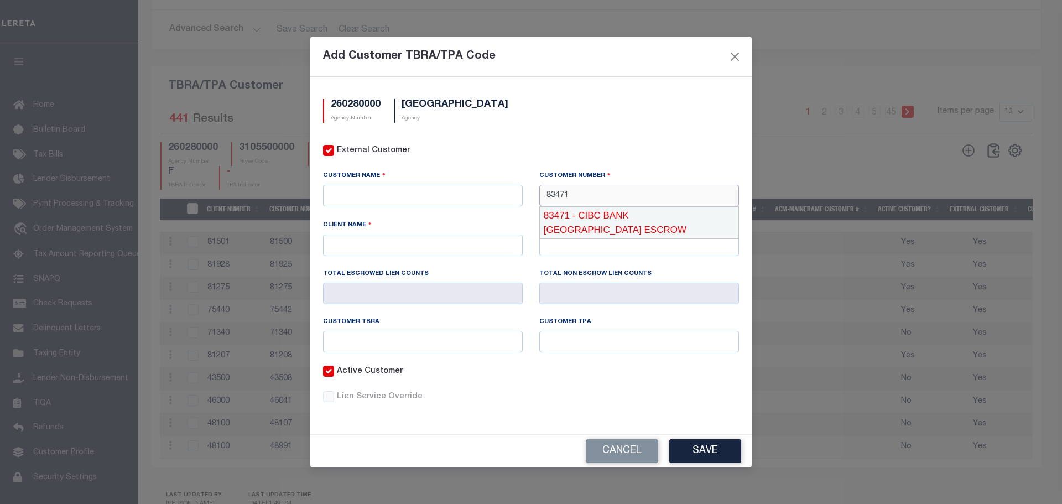
click at [597, 214] on div "83471 - CIBC BANK USA ESCROW" at bounding box center [639, 223] width 198 height 32
type input "CIBC BANK USA ESCROW"
type input "83470"
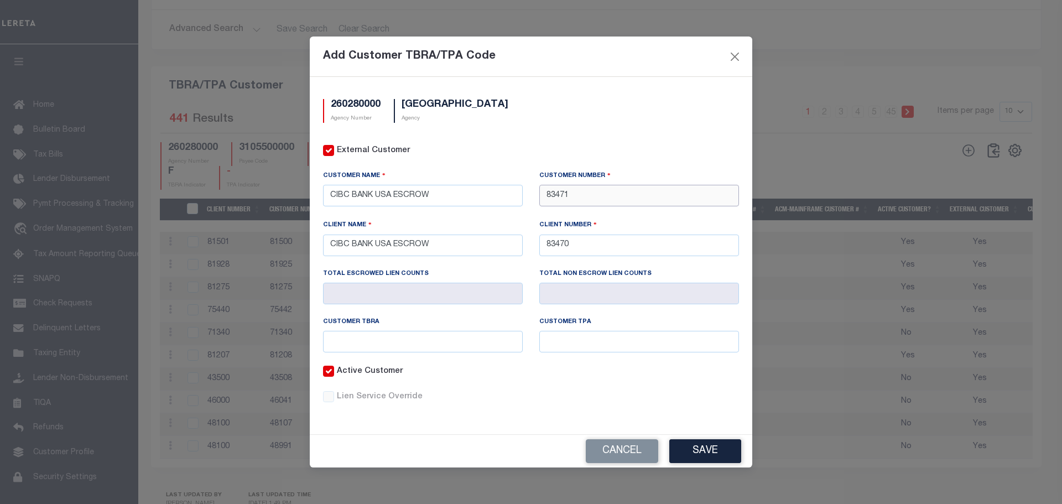
type input "83471"
click at [394, 344] on input "text" at bounding box center [423, 342] width 200 height 22
click at [432, 341] on input "text" at bounding box center [423, 342] width 200 height 22
type input "314"
click at [588, 341] on input "text" at bounding box center [639, 342] width 200 height 22
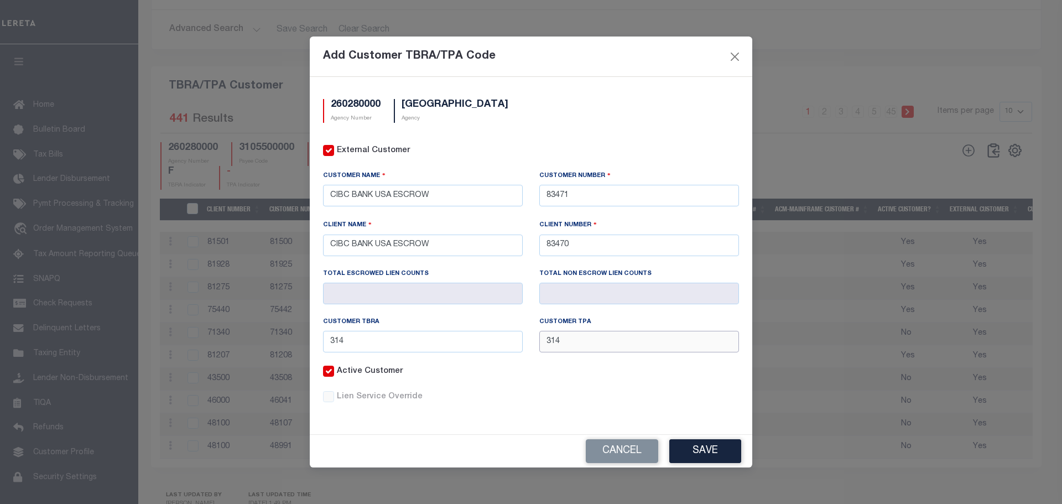
type input "314"
click at [608, 66] on div "Add Customer TBRA/TPA Code" at bounding box center [531, 56] width 442 height 40
click at [712, 451] on button "Save" at bounding box center [705, 451] width 72 height 24
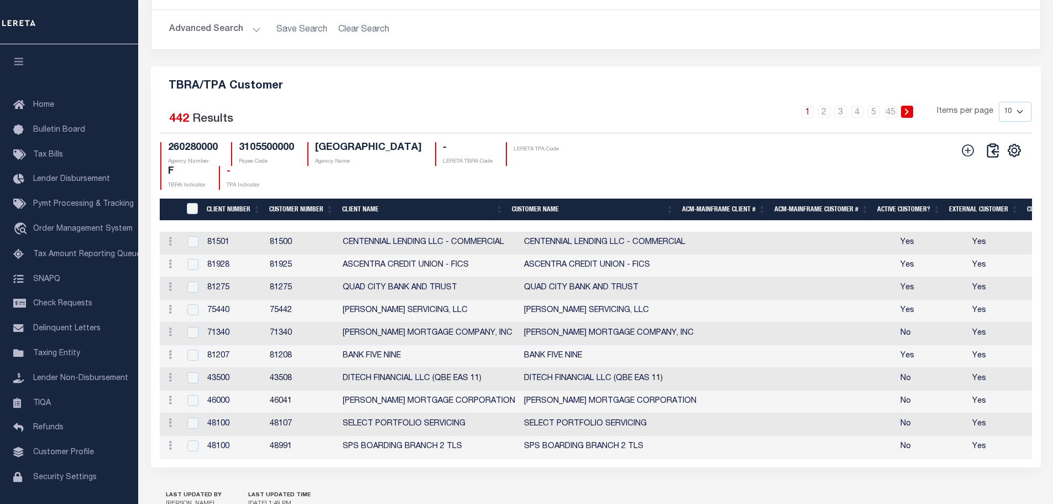
click at [682, 92] on h5 "TBRA/TPA Customer" at bounding box center [596, 84] width 872 height 18
click at [966, 154] on icon at bounding box center [968, 150] width 14 height 14
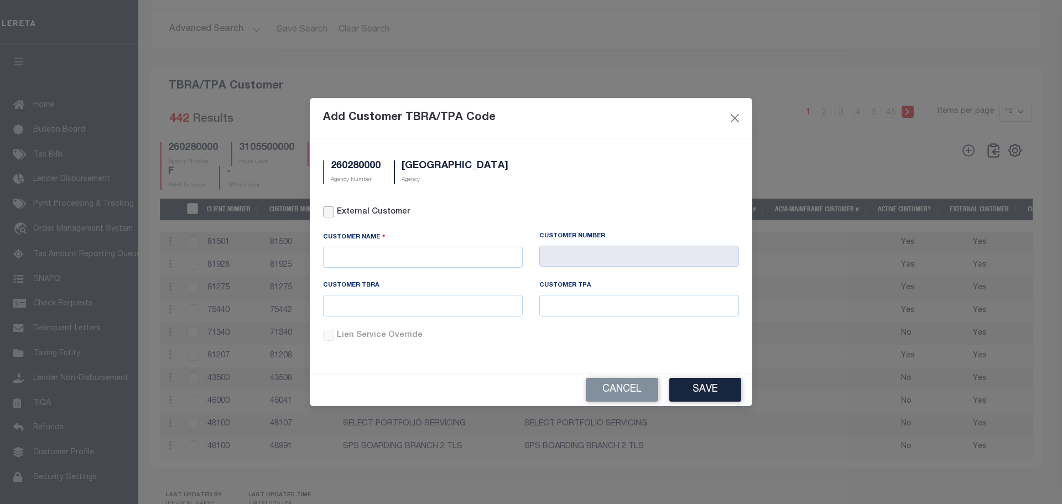
drag, startPoint x: 332, startPoint y: 211, endPoint x: 344, endPoint y: 217, distance: 13.9
click at [332, 211] on input "External Customer" at bounding box center [328, 211] width 11 height 11
checkbox input "true"
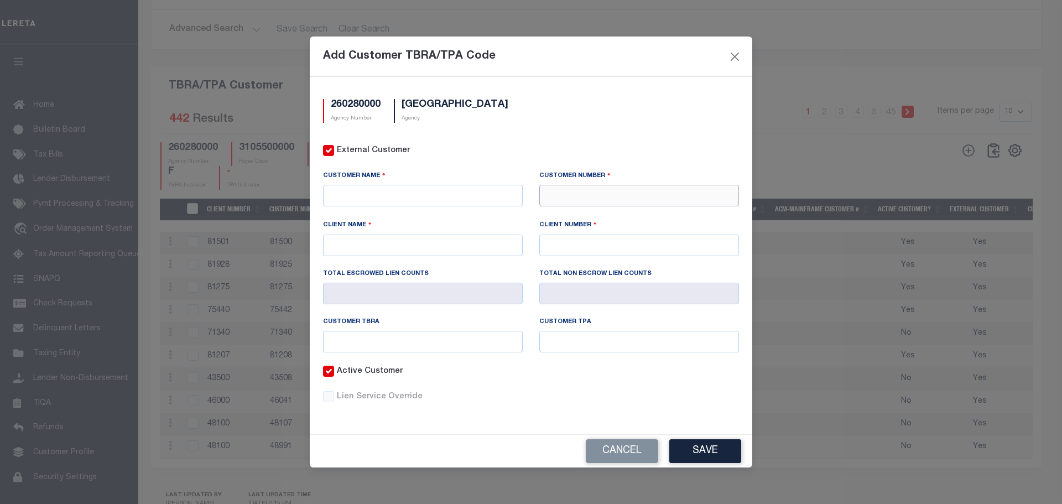
click at [582, 195] on input "text" at bounding box center [639, 196] width 200 height 22
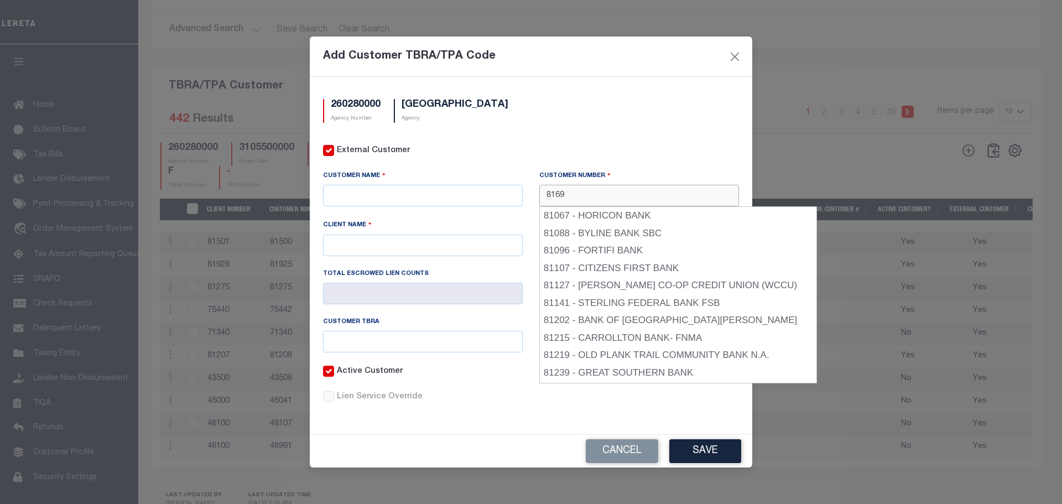
type input "81694"
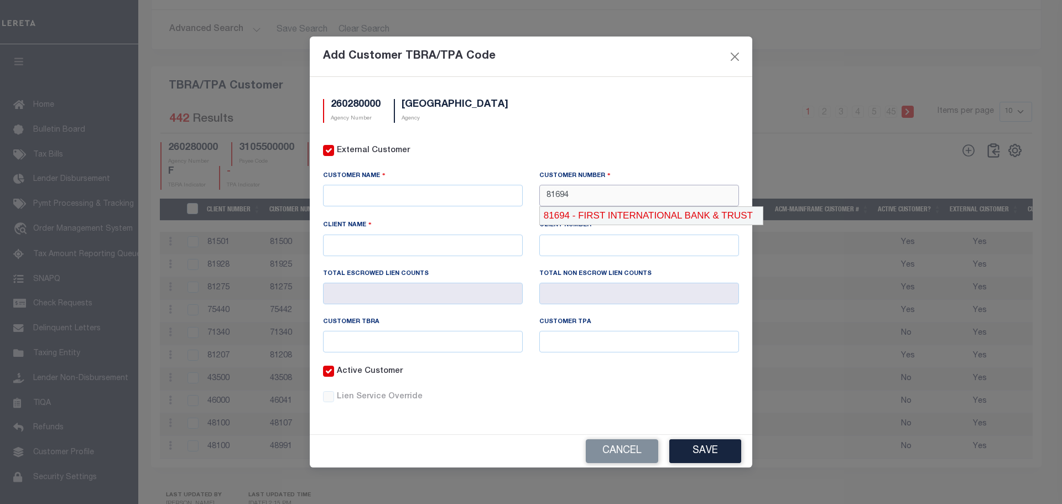
click at [613, 213] on div "81694 - FIRST INTERNATIONAL BANK & TRUST" at bounding box center [651, 216] width 223 height 18
type input "FIRST INTERNATIONAL BANK & TRUST"
type input "81694"
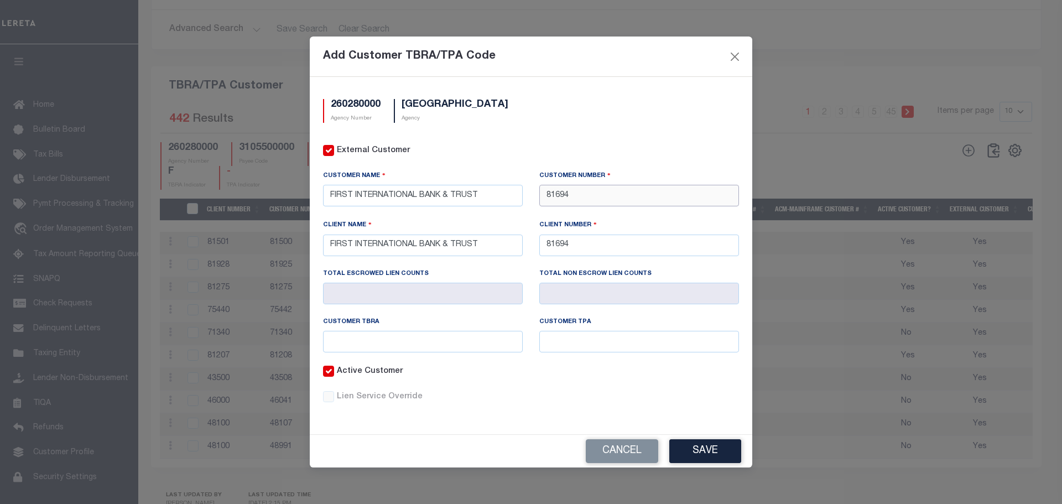
type input "81694"
click at [398, 335] on input "text" at bounding box center [423, 342] width 200 height 22
paste input "315"
type input "315"
click at [572, 342] on input "text" at bounding box center [639, 342] width 200 height 22
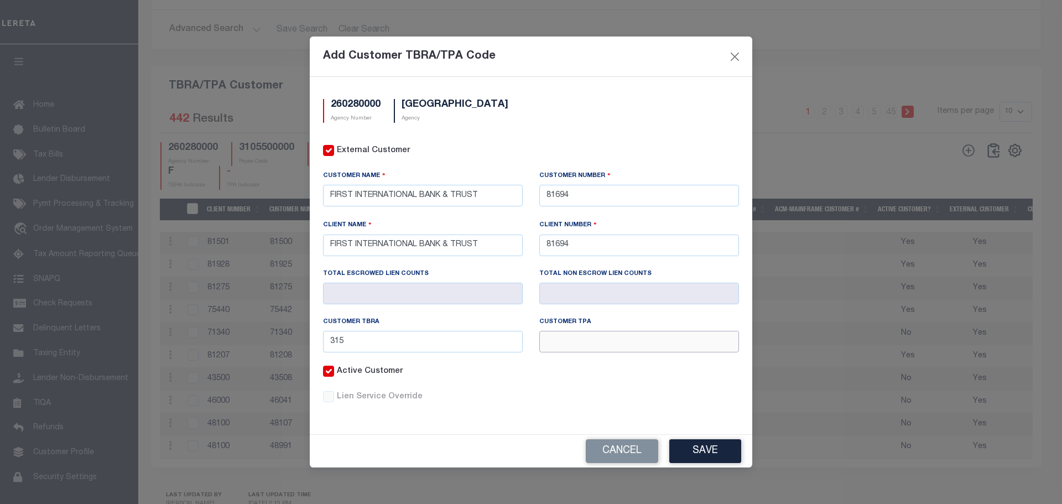
paste input "315"
type input "315"
click at [705, 454] on button "Save" at bounding box center [705, 451] width 72 height 24
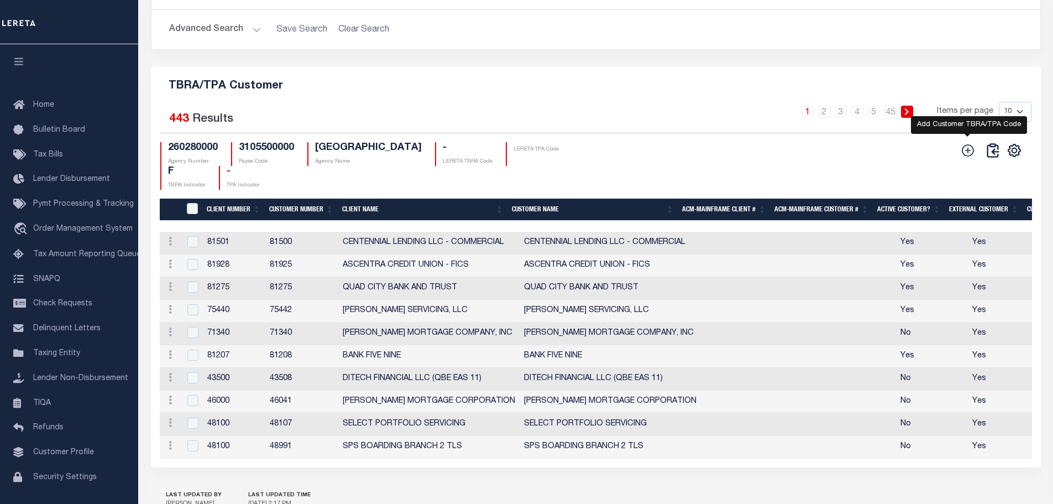
click at [968, 156] on icon at bounding box center [968, 150] width 12 height 12
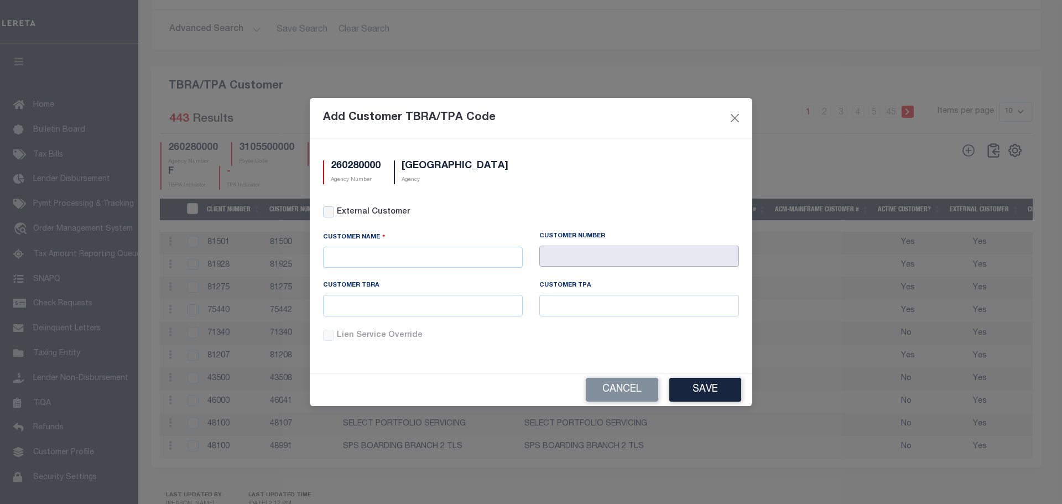
click at [592, 248] on input "text" at bounding box center [639, 256] width 200 height 22
drag, startPoint x: 333, startPoint y: 216, endPoint x: 347, endPoint y: 220, distance: 14.5
click at [333, 215] on input "External Customer" at bounding box center [328, 211] width 11 height 11
checkbox input "true"
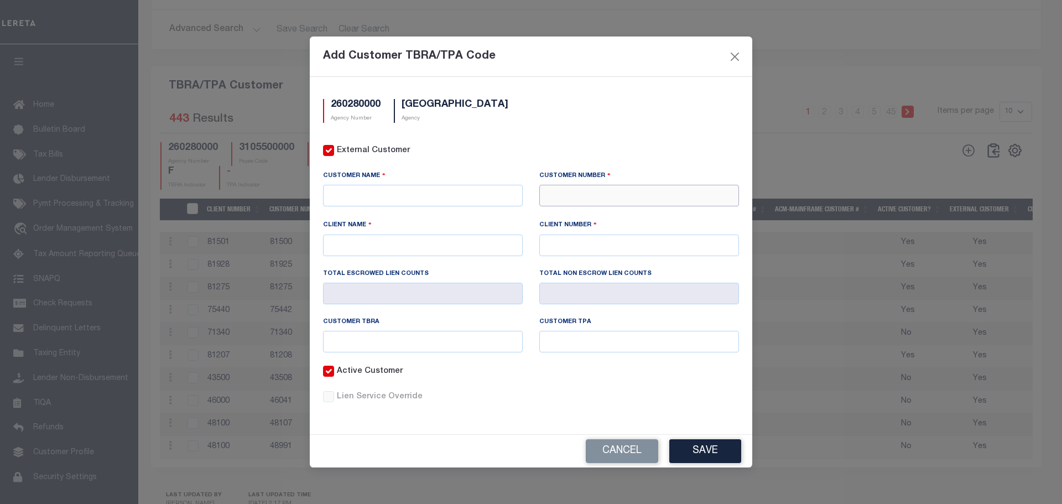
click at [582, 206] on input "text" at bounding box center [639, 196] width 200 height 22
type input "75802"
click at [596, 214] on div "75802 - SUPERIOR LOAN SERVICING" at bounding box center [639, 216] width 198 height 18
type input "SUPERIOR LOAN SERVICING"
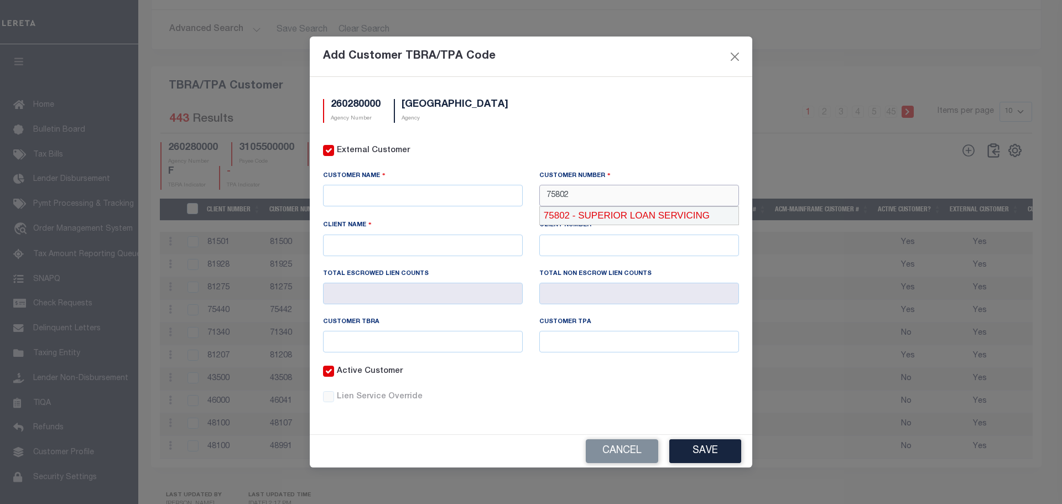
type input "75802"
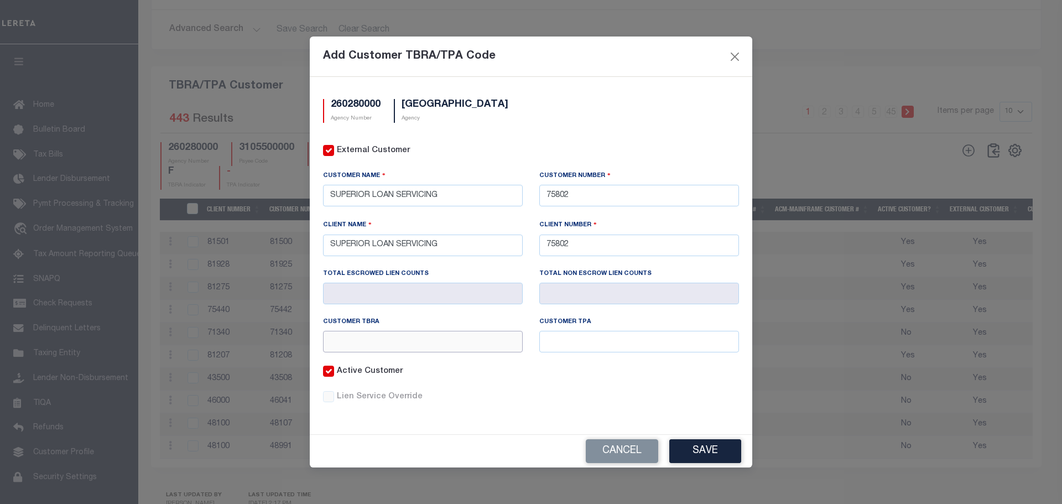
click at [442, 347] on input "text" at bounding box center [423, 342] width 200 height 22
type input "316"
click at [592, 348] on input "text" at bounding box center [639, 342] width 200 height 22
type input "316"
click at [698, 445] on button "Save" at bounding box center [705, 451] width 72 height 24
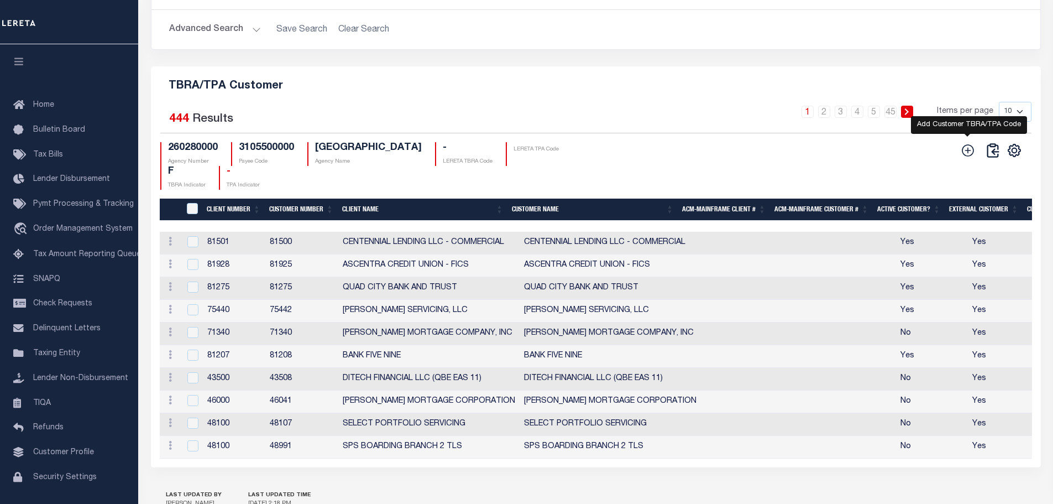
click at [967, 155] on icon at bounding box center [968, 150] width 14 height 14
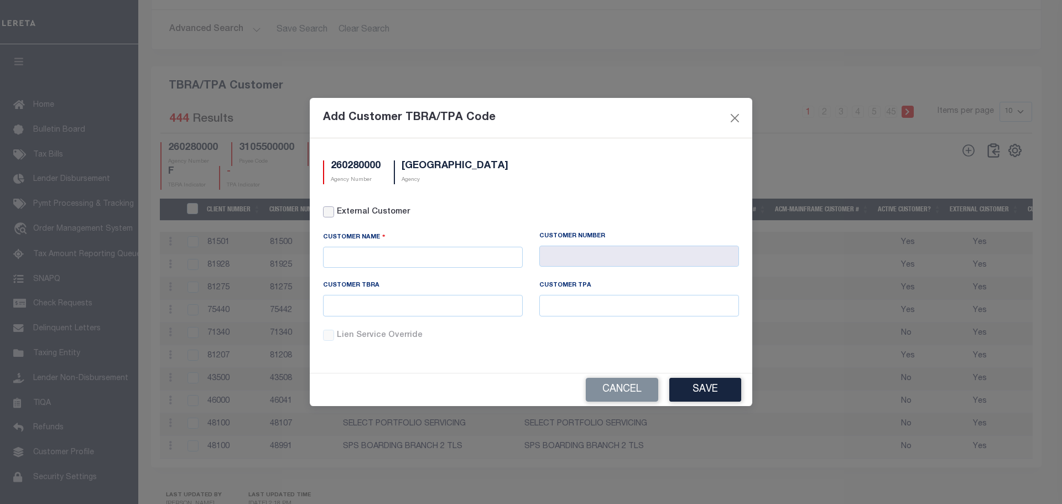
click at [328, 213] on input "External Customer" at bounding box center [328, 211] width 11 height 11
checkbox input "true"
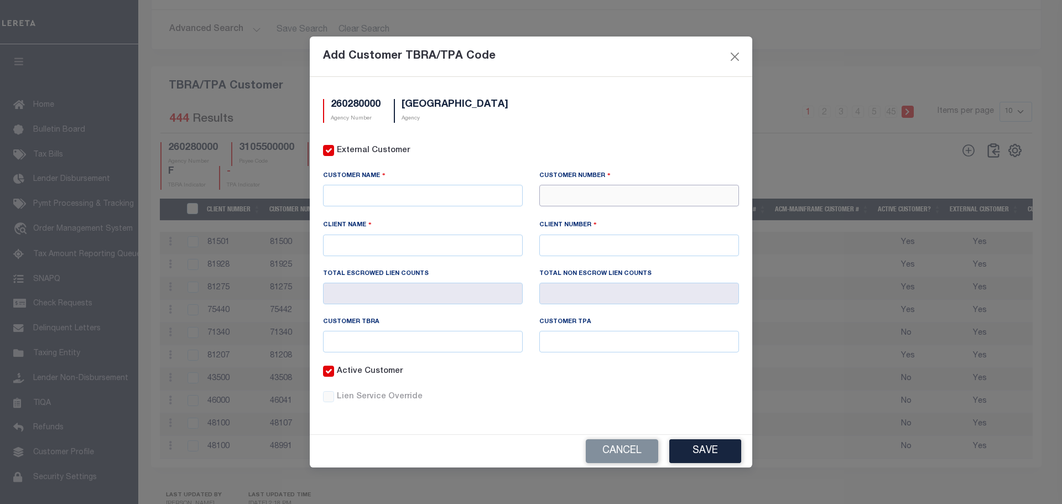
click at [586, 187] on input "text" at bounding box center [639, 196] width 200 height 22
type input "42315"
click at [595, 212] on div "42315 - UNIFY FINANCIAL CREDIT UNION" at bounding box center [639, 215] width 200 height 18
type input "UNIFY FINANCIAL CREDIT UNION"
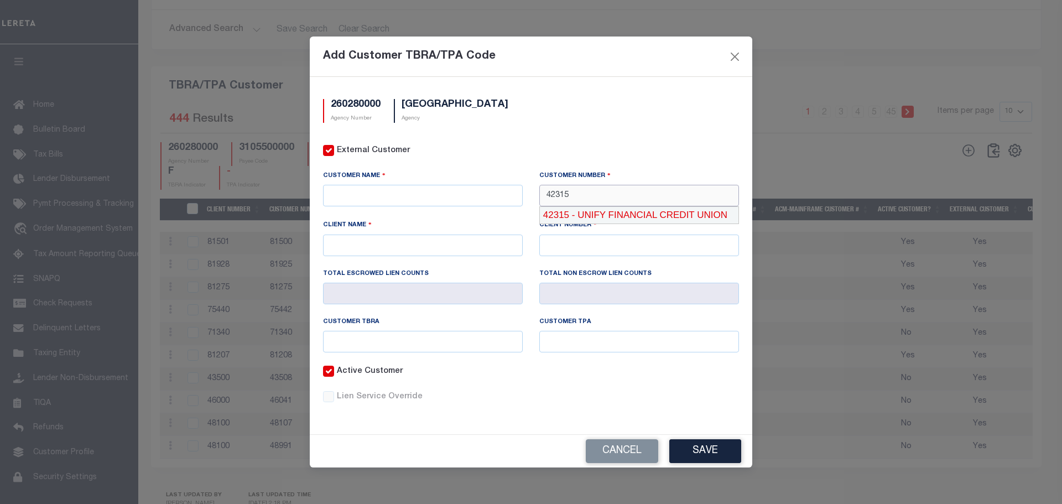
type input "42315"
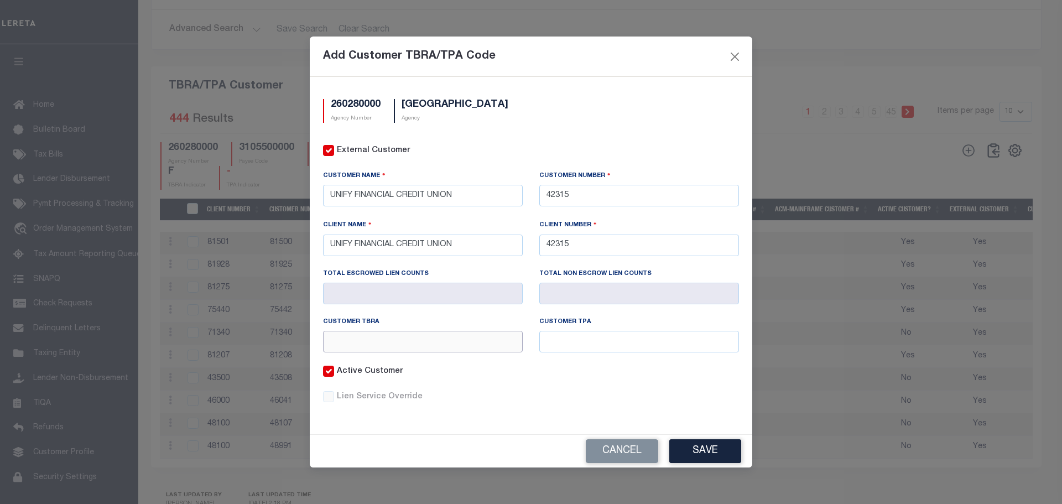
click at [451, 348] on input "text" at bounding box center [423, 342] width 200 height 22
type input "317"
click at [583, 339] on input "text" at bounding box center [639, 342] width 200 height 22
type input "317"
click at [686, 449] on button "Save" at bounding box center [705, 451] width 72 height 24
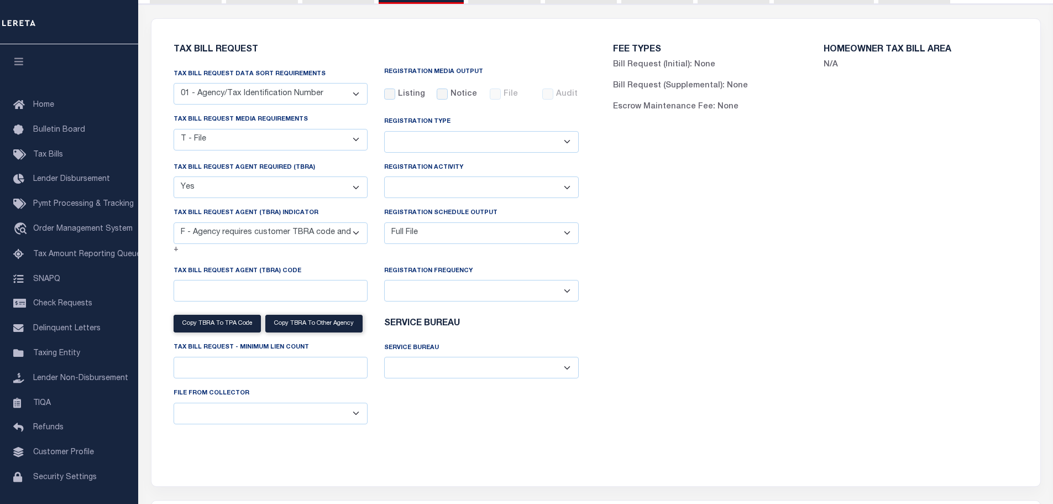
scroll to position [0, 0]
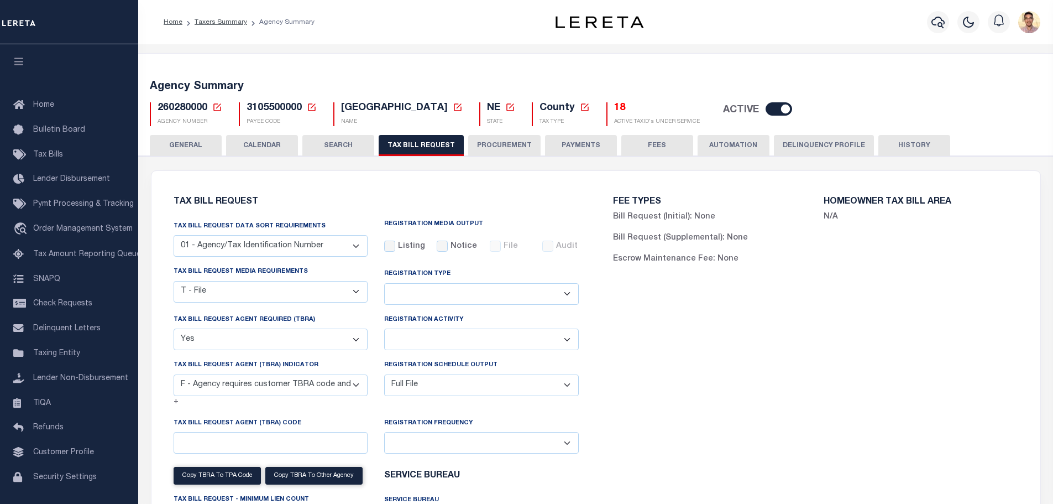
click at [896, 147] on button "HISTORY" at bounding box center [915, 145] width 72 height 21
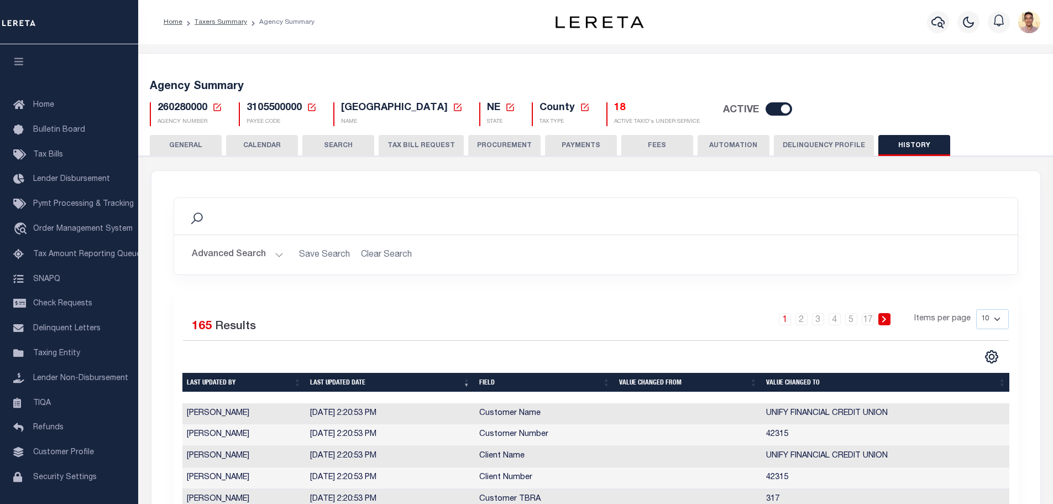
click at [413, 148] on button "TAX BILL REQUEST" at bounding box center [421, 145] width 85 height 21
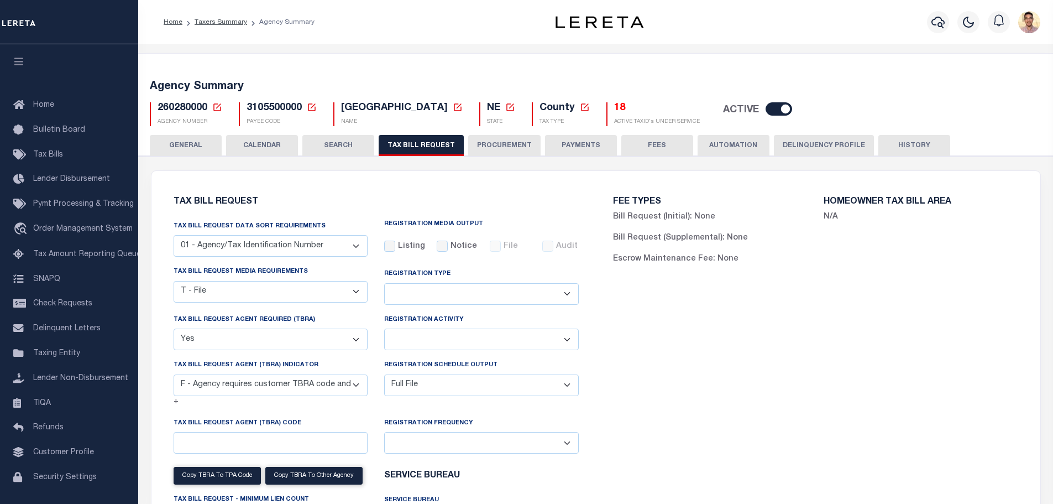
click at [885, 142] on button "HISTORY" at bounding box center [915, 145] width 72 height 21
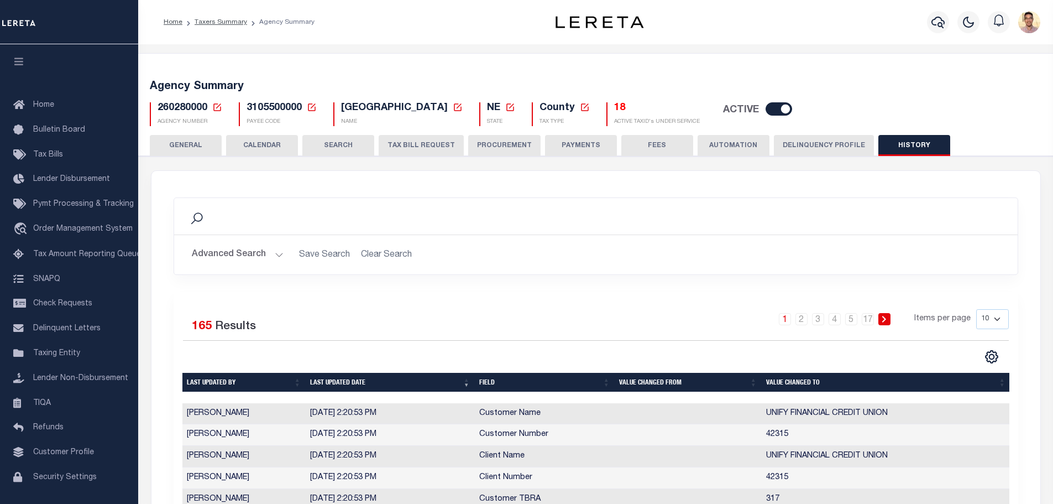
click at [217, 105] on icon at bounding box center [217, 107] width 10 height 10
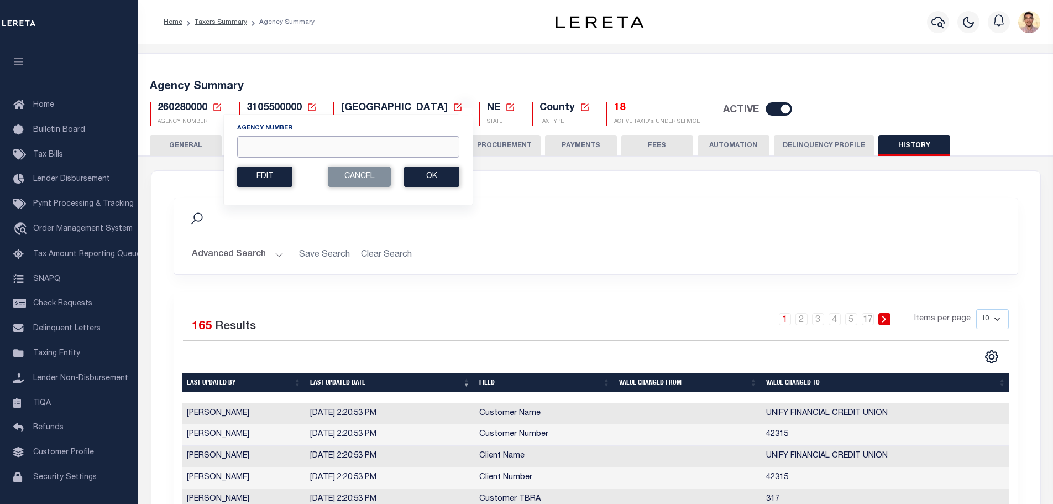
click at [275, 144] on input "Agency Number" at bounding box center [348, 147] width 222 height 22
paste input "455402300"
type input "455402300"
click at [433, 178] on button "Ok" at bounding box center [431, 176] width 55 height 20
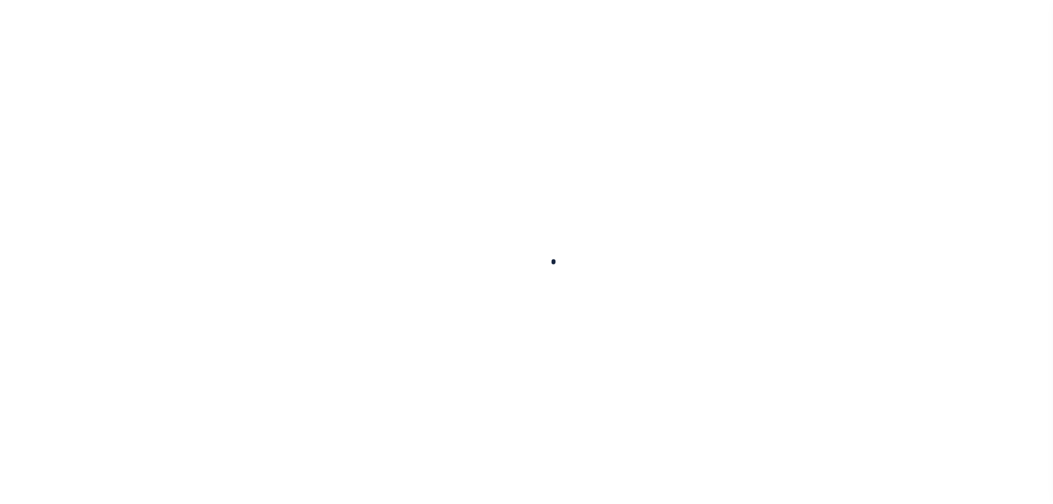
select select
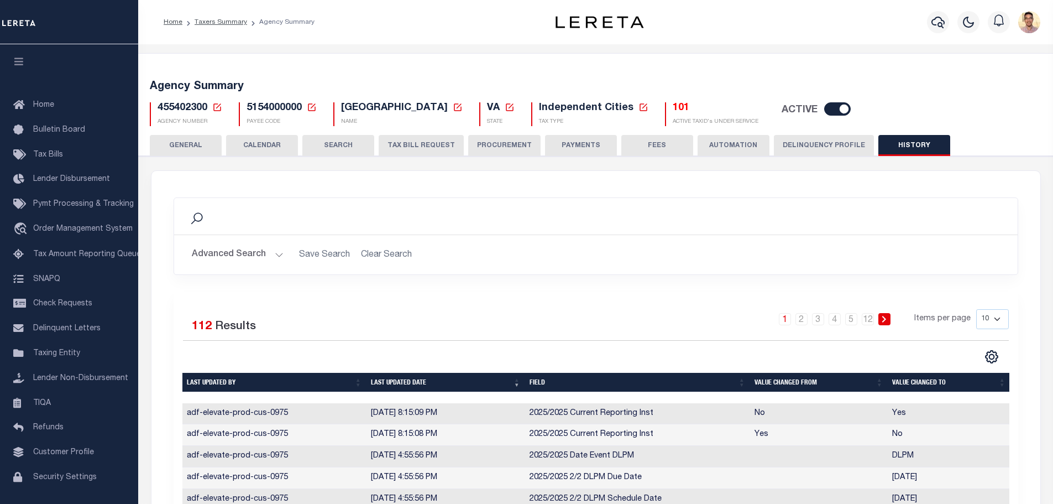
click at [651, 224] on div "Search" at bounding box center [596, 216] width 826 height 19
click at [422, 147] on button "TAX BILL REQUEST" at bounding box center [421, 145] width 85 height 21
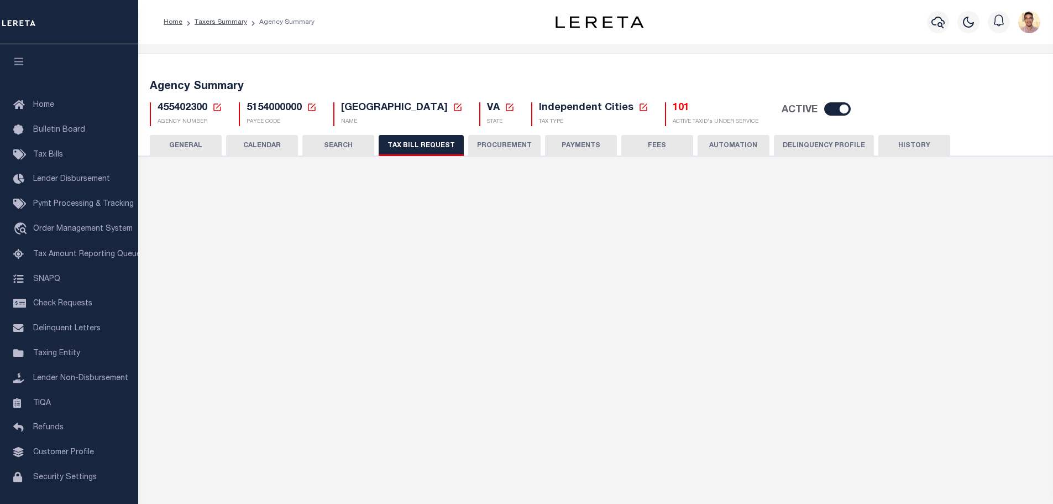
select select "27"
checkbox input "false"
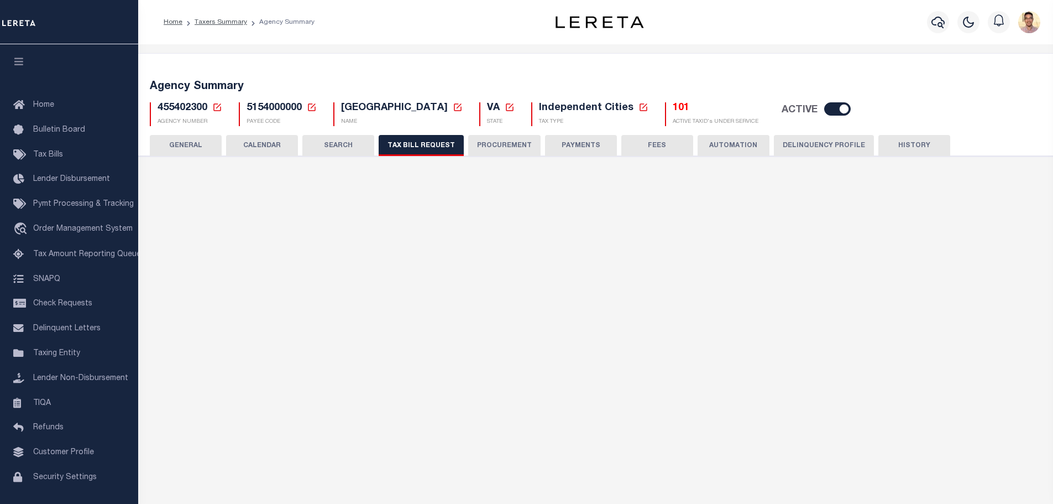
select select "23"
select select "true"
select select "9"
type input "1258"
select select
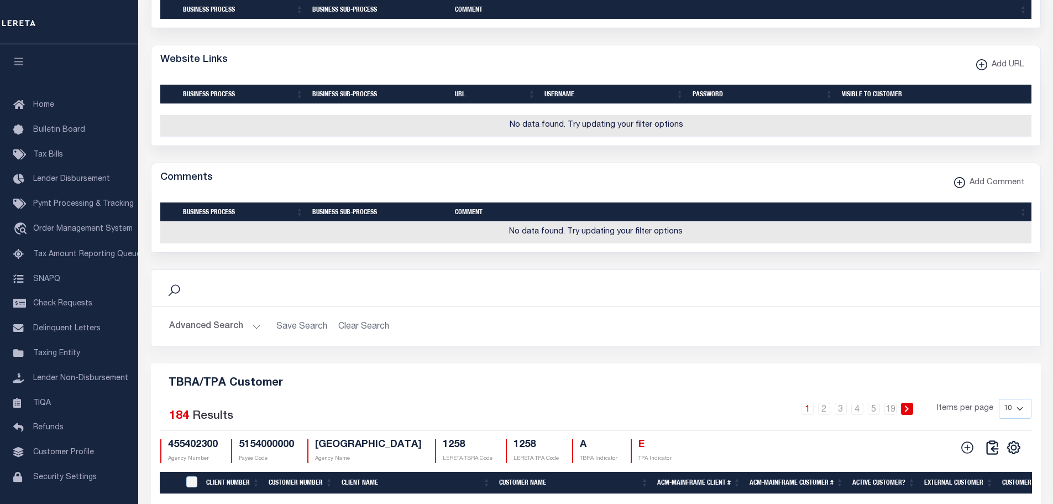
scroll to position [1216, 0]
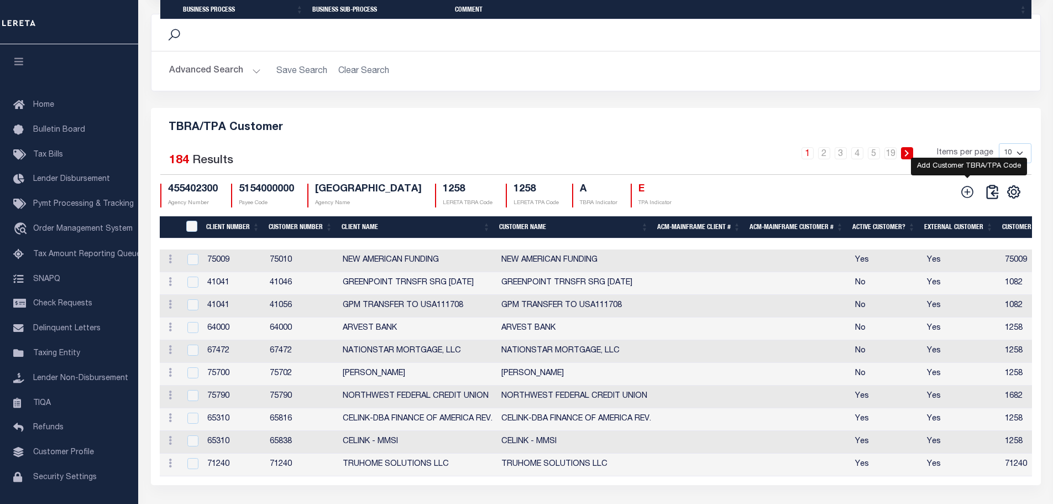
click at [969, 199] on icon at bounding box center [967, 192] width 14 height 14
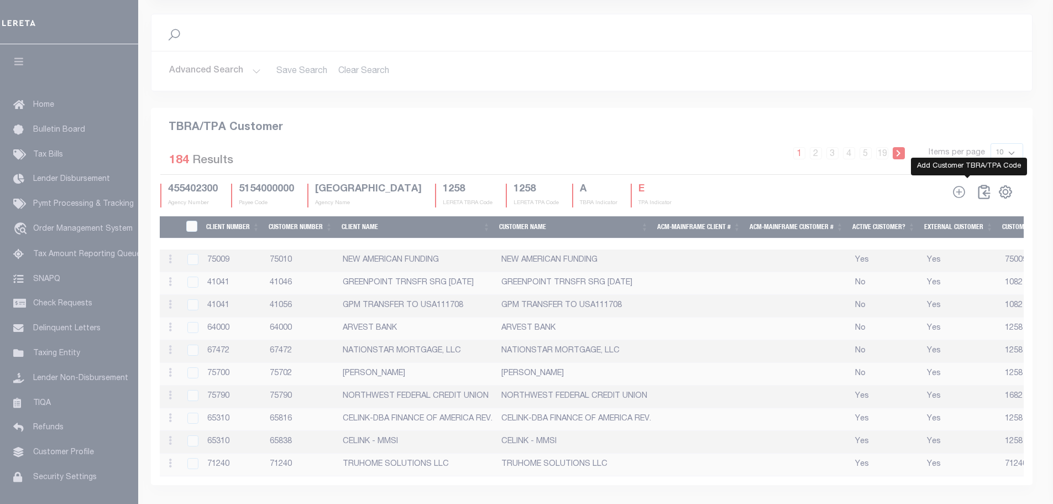
checkbox input "true"
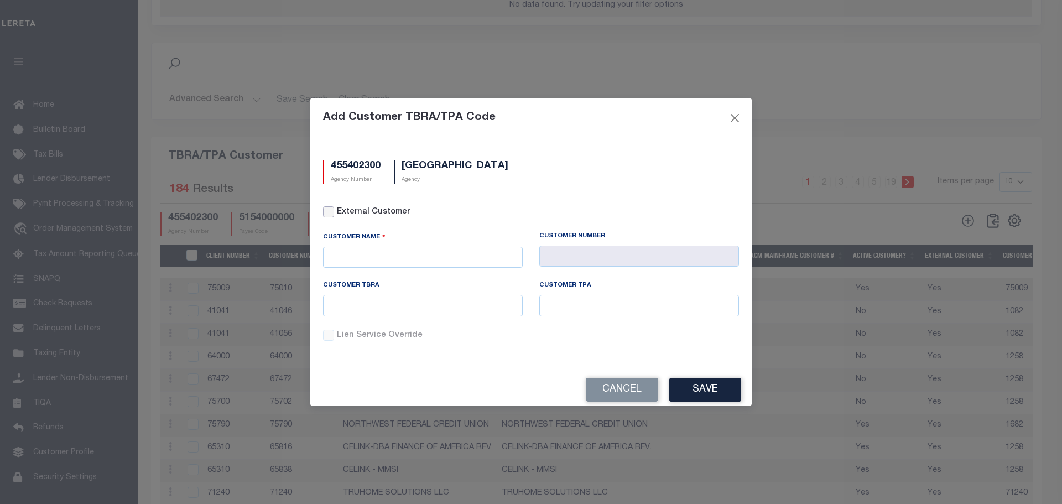
click at [329, 212] on input "External Customer" at bounding box center [328, 211] width 11 height 11
checkbox input "true"
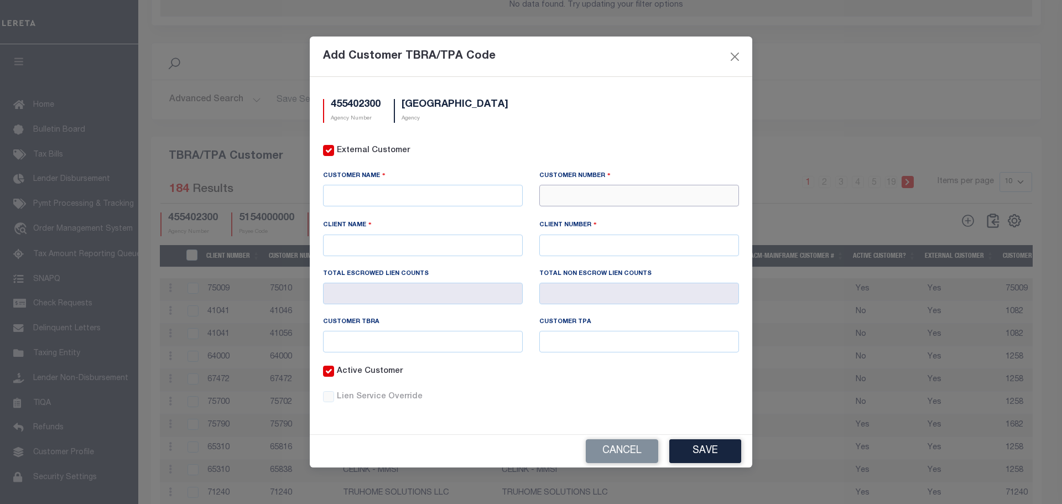
click at [554, 195] on input "text" at bounding box center [639, 196] width 200 height 22
type input "71410"
click at [592, 219] on div "71410 - CMG FINANCIAL" at bounding box center [639, 216] width 198 height 18
type input "CMG FINANCIAL"
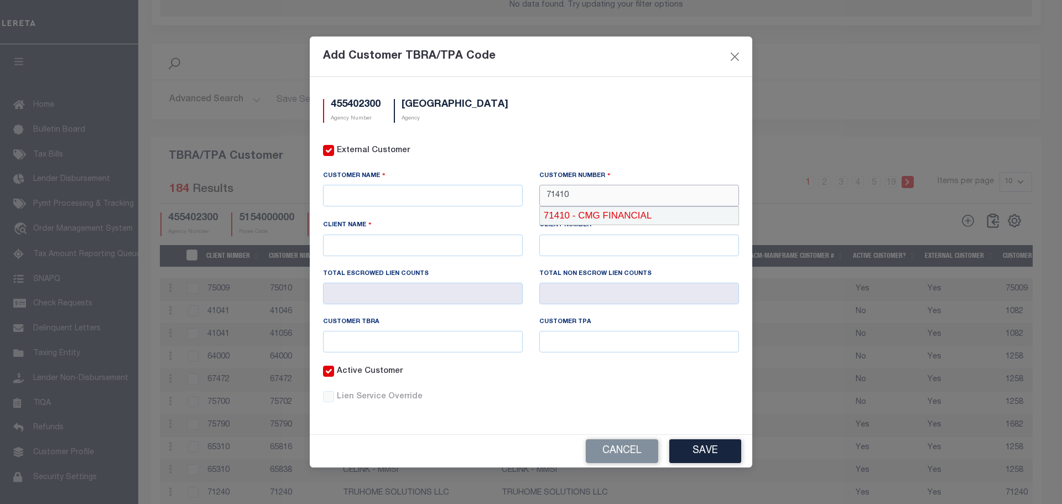
type input "71410"
click at [385, 338] on input "text" at bounding box center [423, 342] width 200 height 22
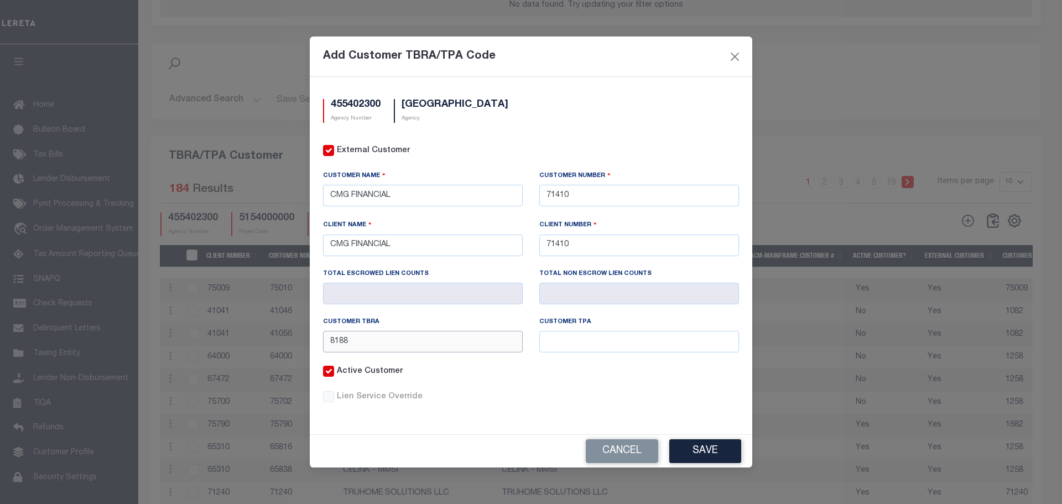
type input "8188"
click at [387, 340] on input "8188" at bounding box center [423, 342] width 200 height 22
click at [630, 338] on input "text" at bounding box center [639, 342] width 200 height 22
paste input "8188"
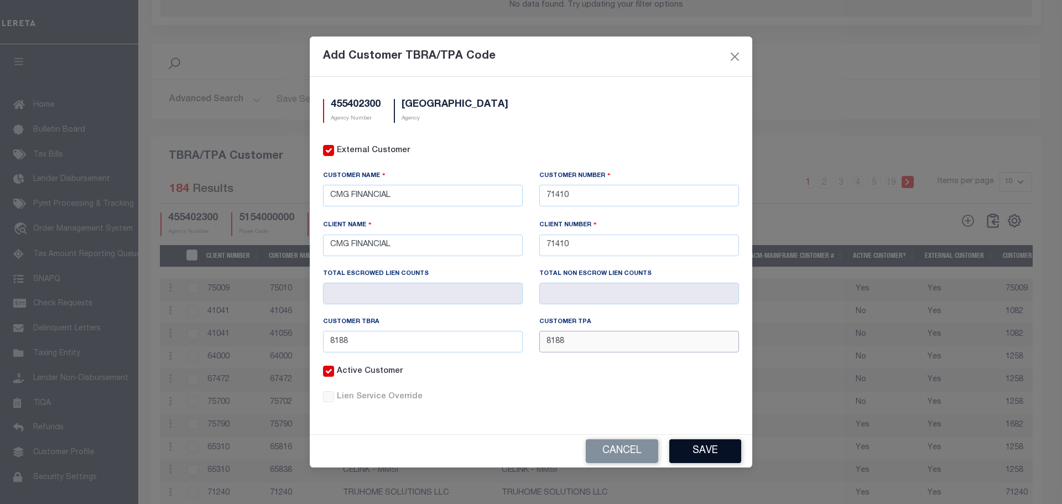
type input "8188"
click at [705, 452] on button "Save" at bounding box center [705, 451] width 72 height 24
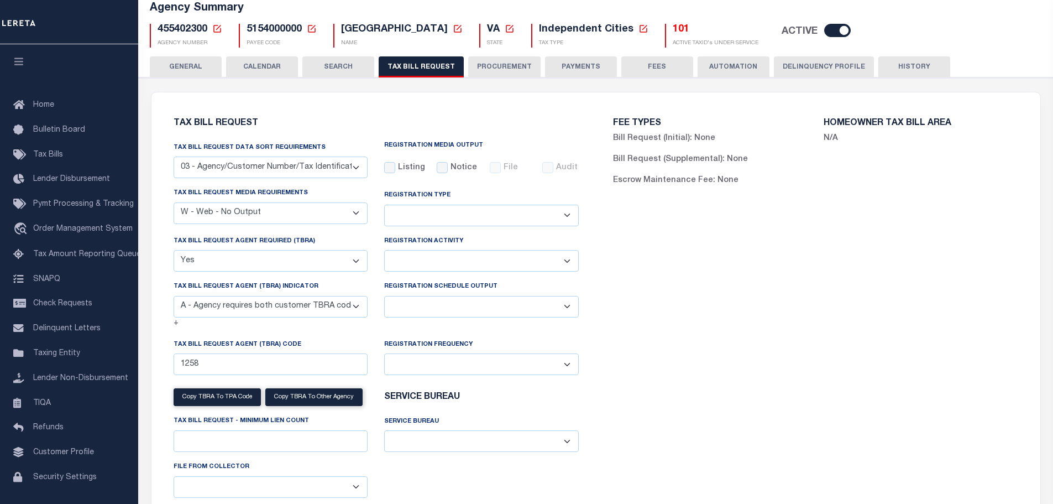
scroll to position [0, 0]
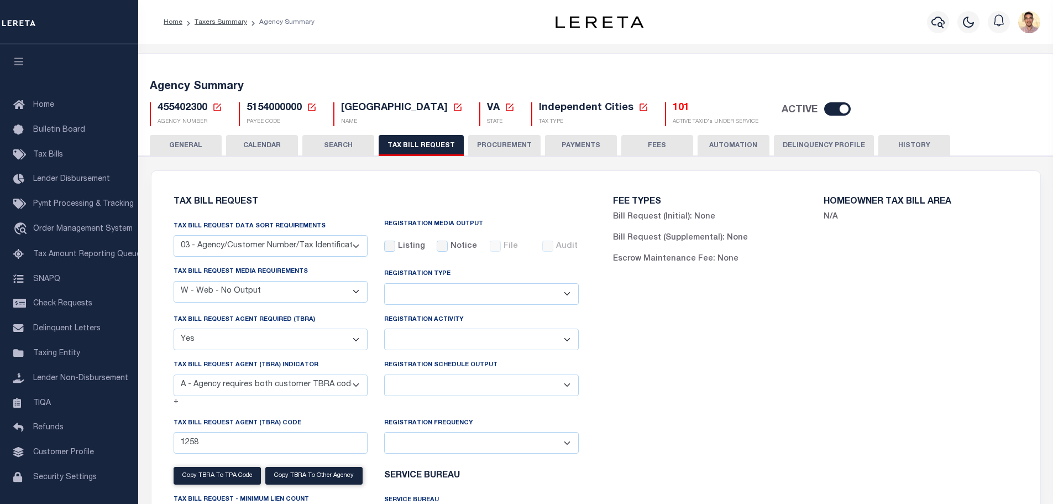
click at [908, 150] on button "HISTORY" at bounding box center [915, 145] width 72 height 21
